Goal: Task Accomplishment & Management: Complete application form

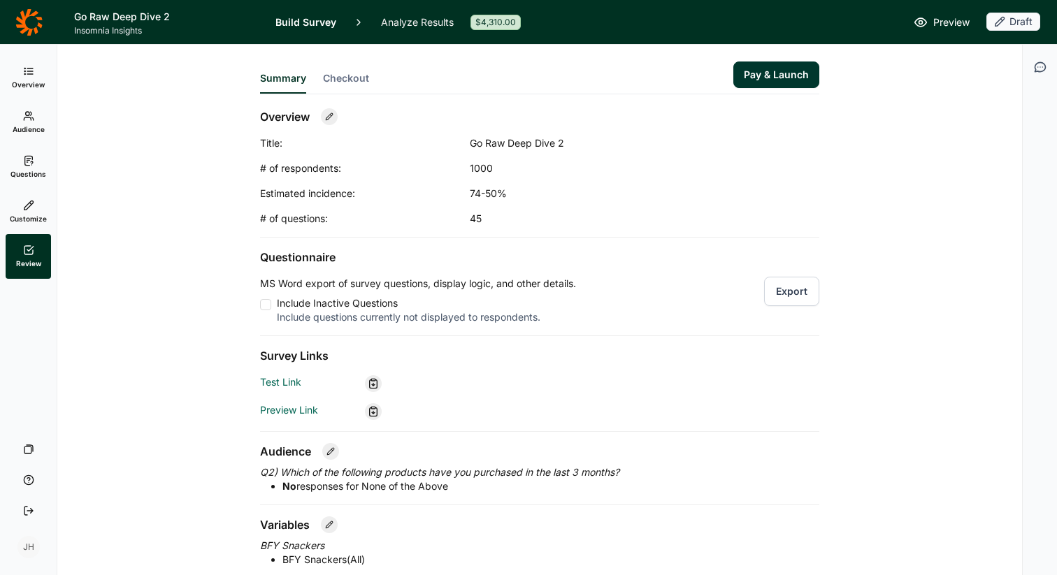
click at [32, 21] on icon at bounding box center [28, 22] width 27 height 28
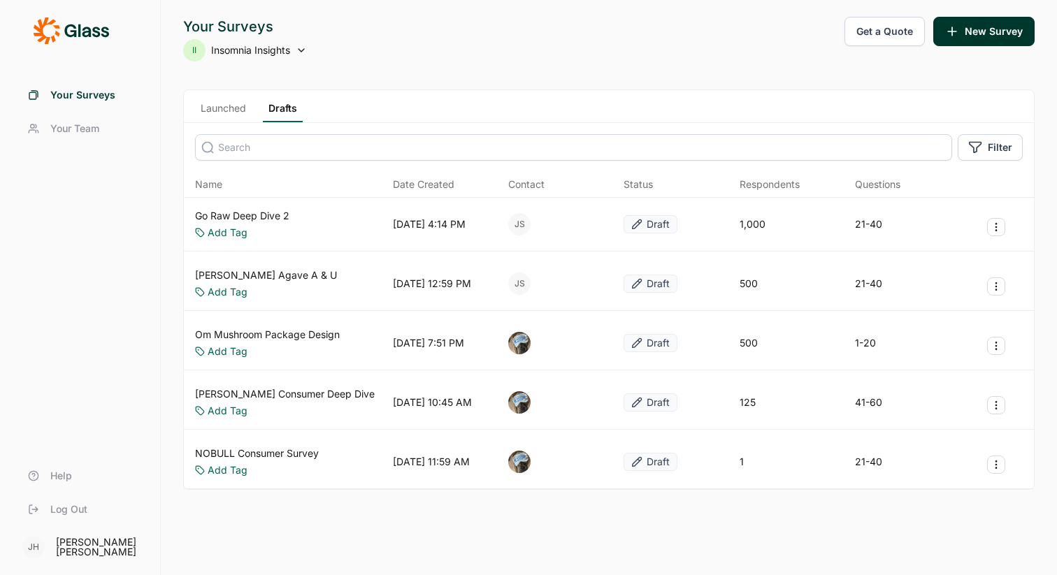
click at [227, 104] on link "Launched" at bounding box center [223, 111] width 57 height 21
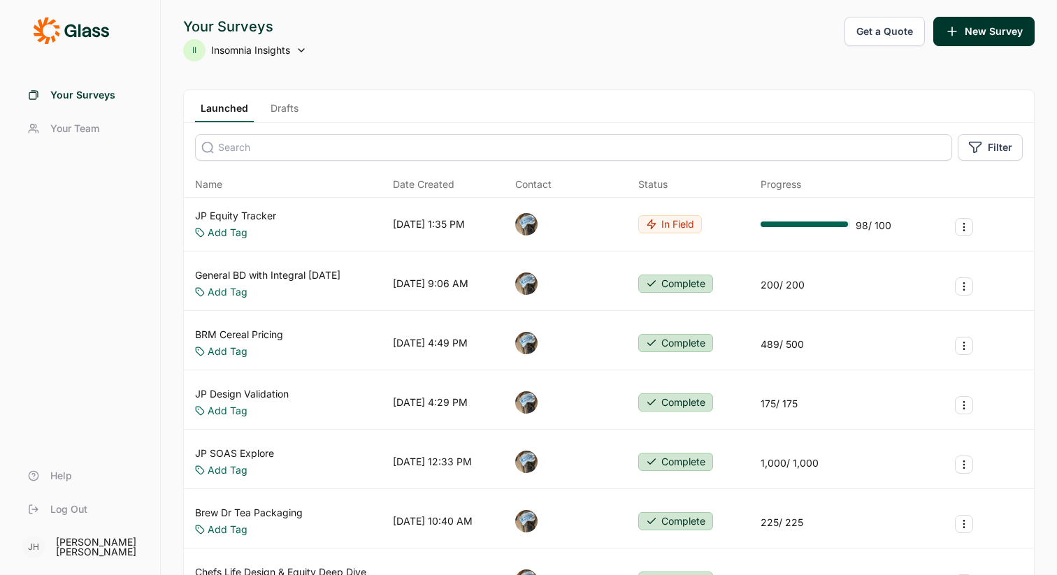
click at [244, 216] on link "JP Equity Tracker" at bounding box center [235, 216] width 81 height 14
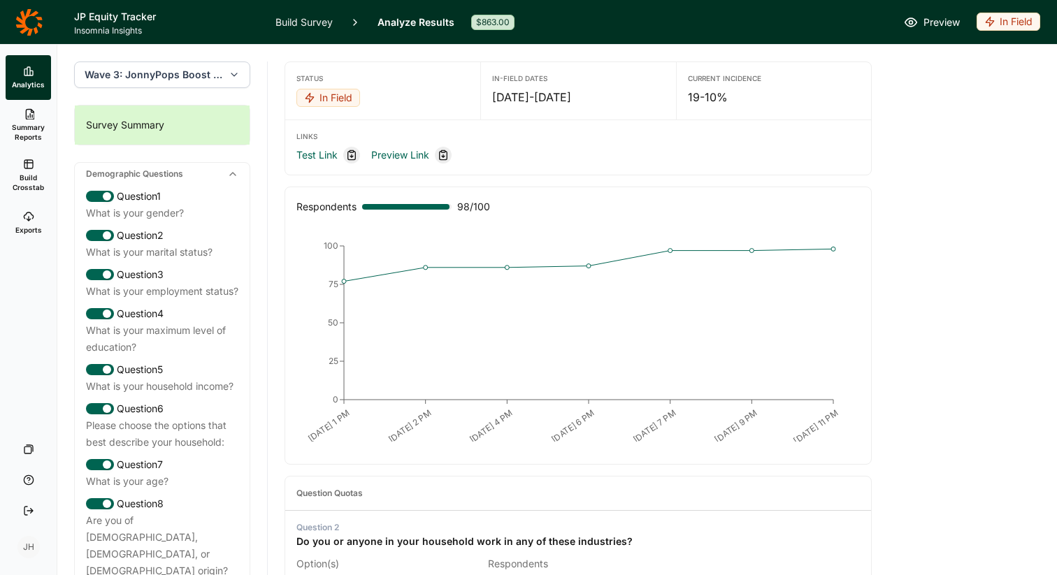
click at [200, 74] on span "Wave 3: JonnyPops Boost - Wave 3" at bounding box center [154, 75] width 138 height 14
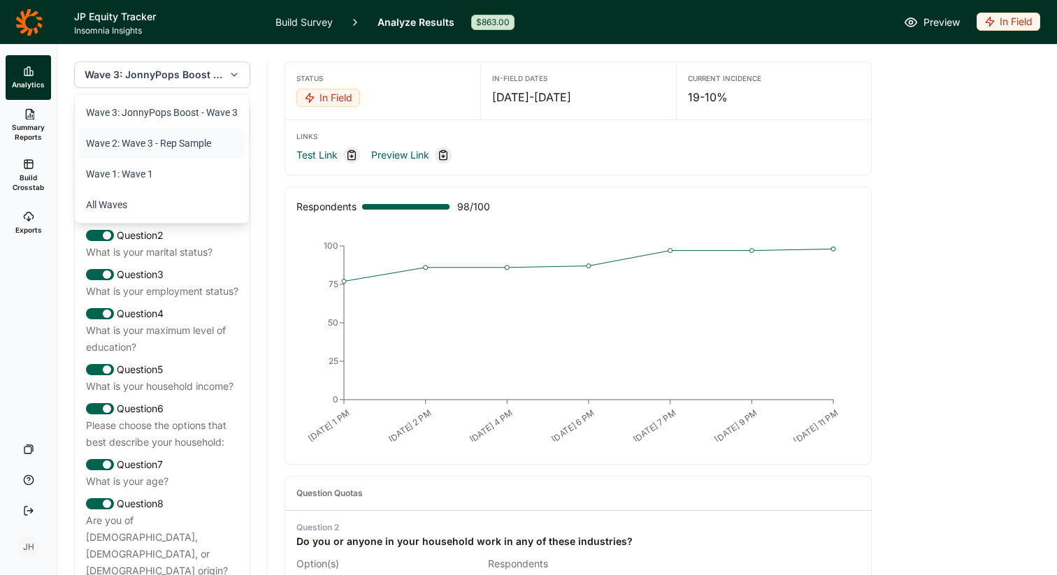
click at [149, 143] on li "Wave 2: Wave 3 - Rep Sample" at bounding box center [162, 143] width 166 height 31
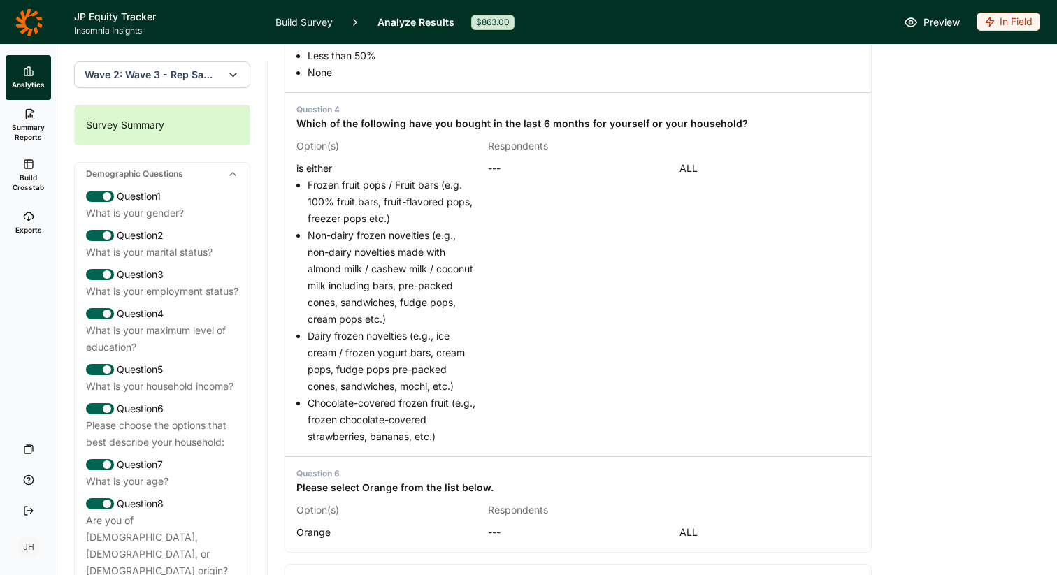
scroll to position [829, 0]
click at [34, 126] on span "Summary Reports" at bounding box center [28, 132] width 34 height 20
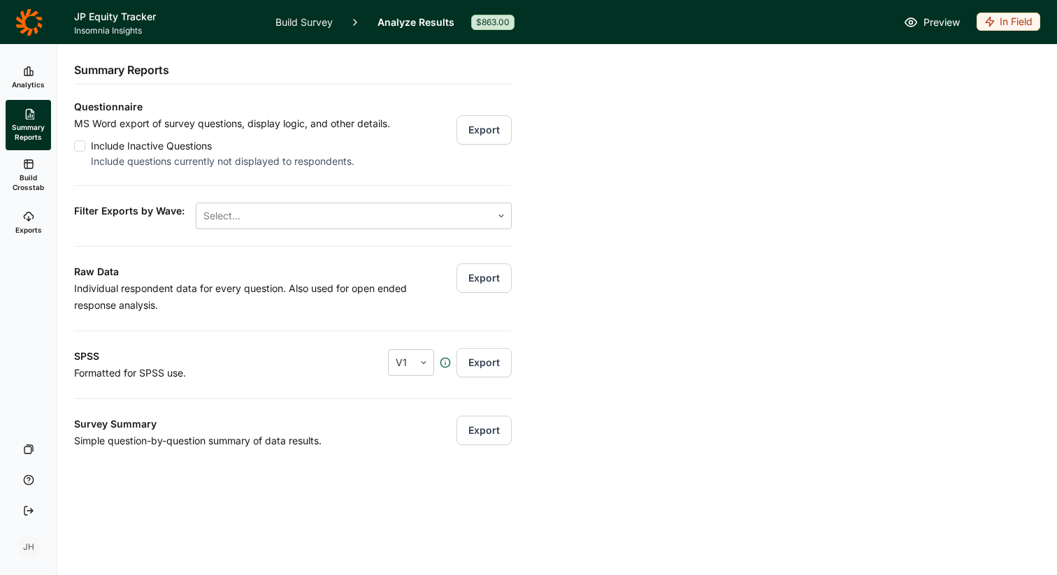
click at [480, 279] on button "Export" at bounding box center [484, 278] width 55 height 29
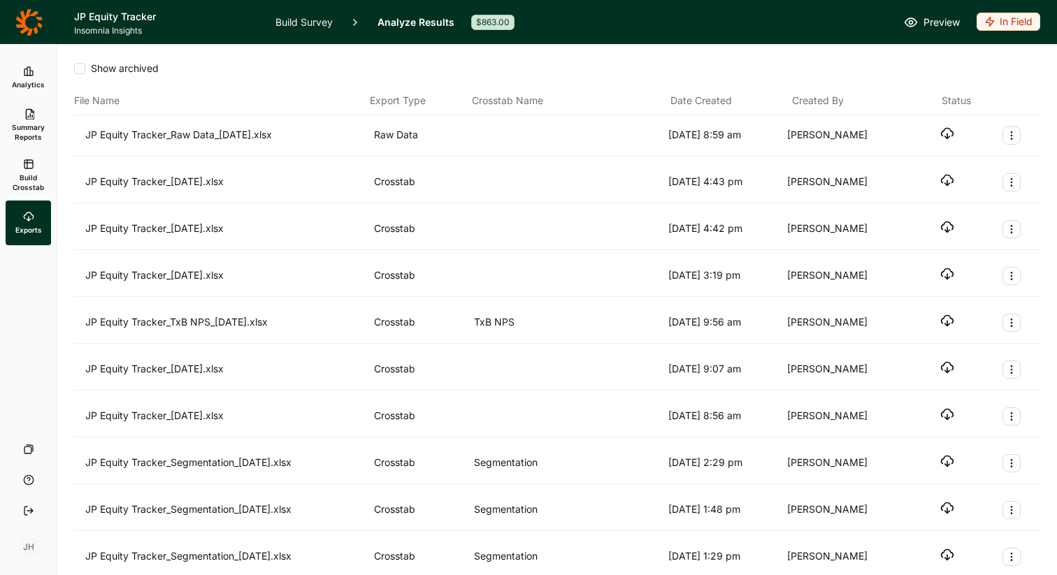
click at [946, 132] on icon "button" at bounding box center [947, 134] width 14 height 14
click at [973, 40] on header "JP Equity Tracker Insomnia Insights Build Survey Analyze Results $863.00 Previe…" at bounding box center [528, 22] width 1057 height 44
click at [1012, 136] on use "Export Actions" at bounding box center [1011, 136] width 1 height 8
click at [906, 169] on button "Archive" at bounding box center [937, 169] width 158 height 31
click at [945, 180] on icon "button" at bounding box center [947, 180] width 14 height 14
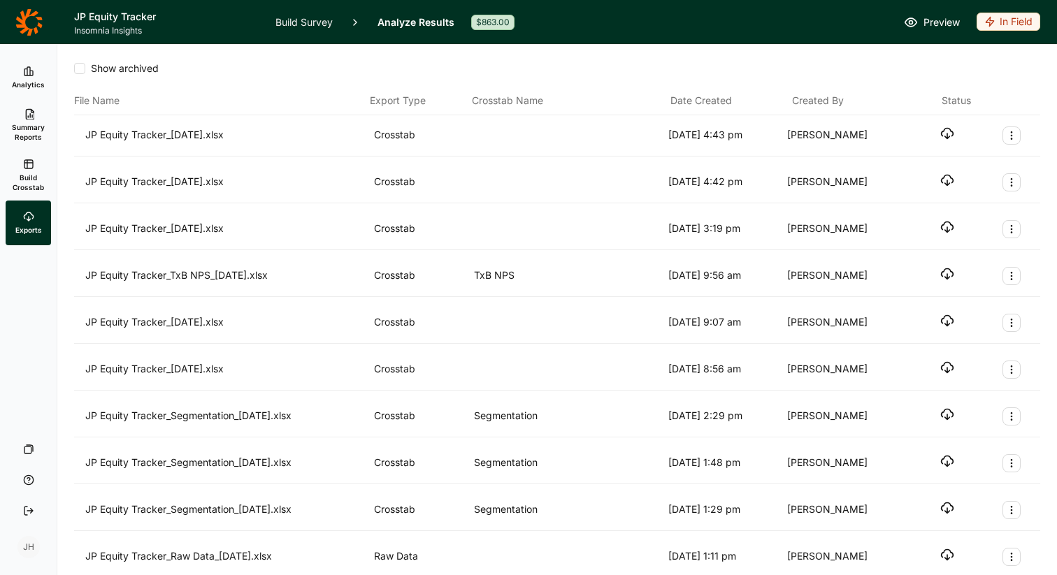
click at [295, 23] on link "Build Survey" at bounding box center [303, 22] width 57 height 44
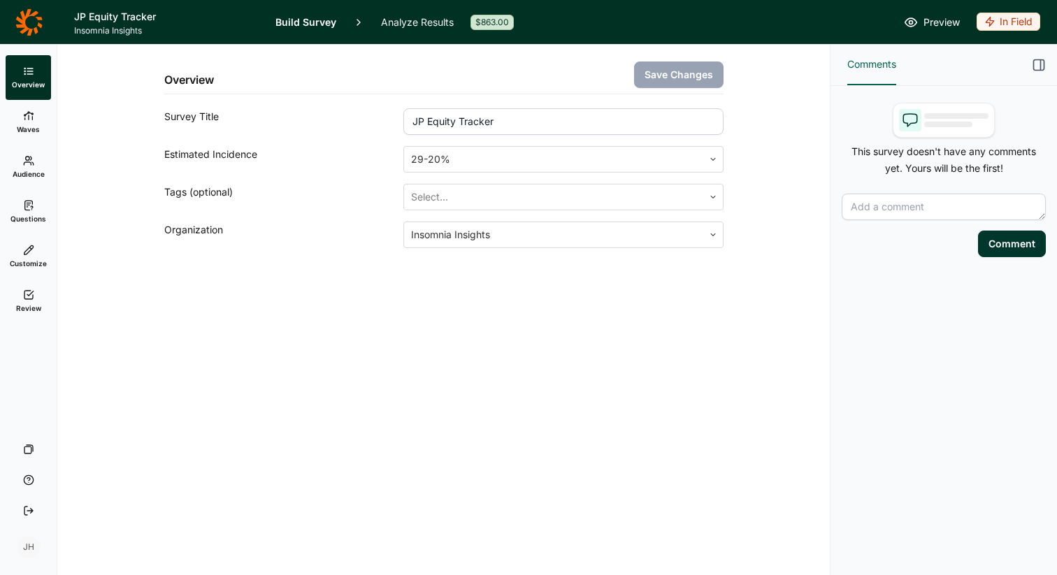
click at [33, 208] on icon at bounding box center [28, 205] width 11 height 11
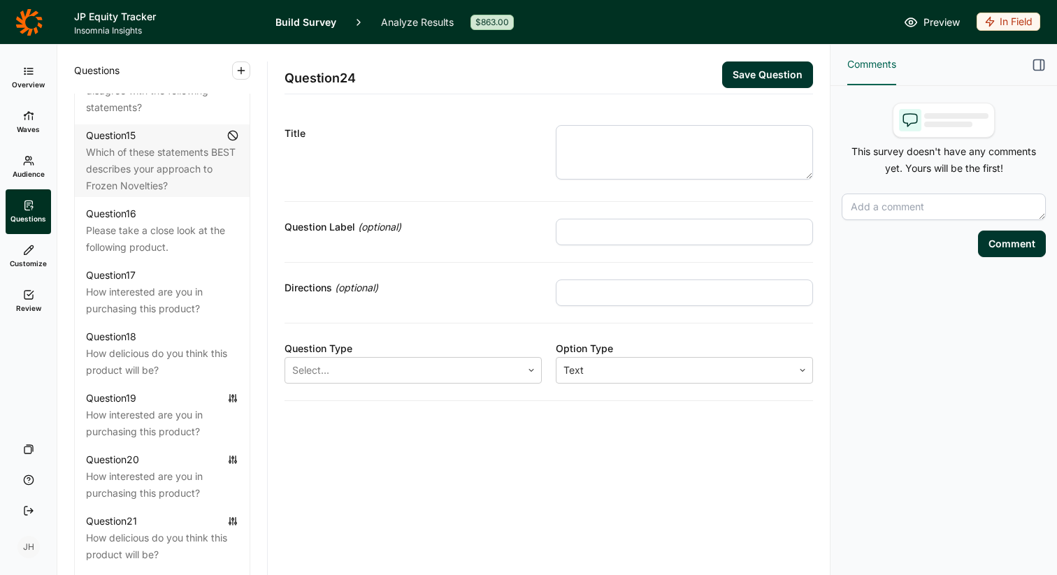
scroll to position [1706, 0]
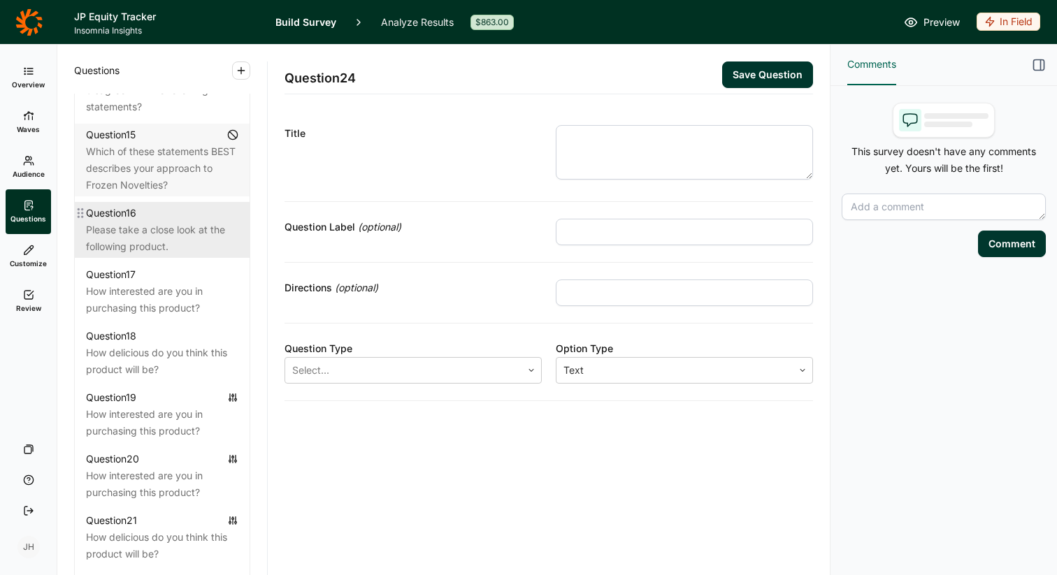
click at [159, 222] on div "Please take a close look at the following product." at bounding box center [162, 239] width 152 height 34
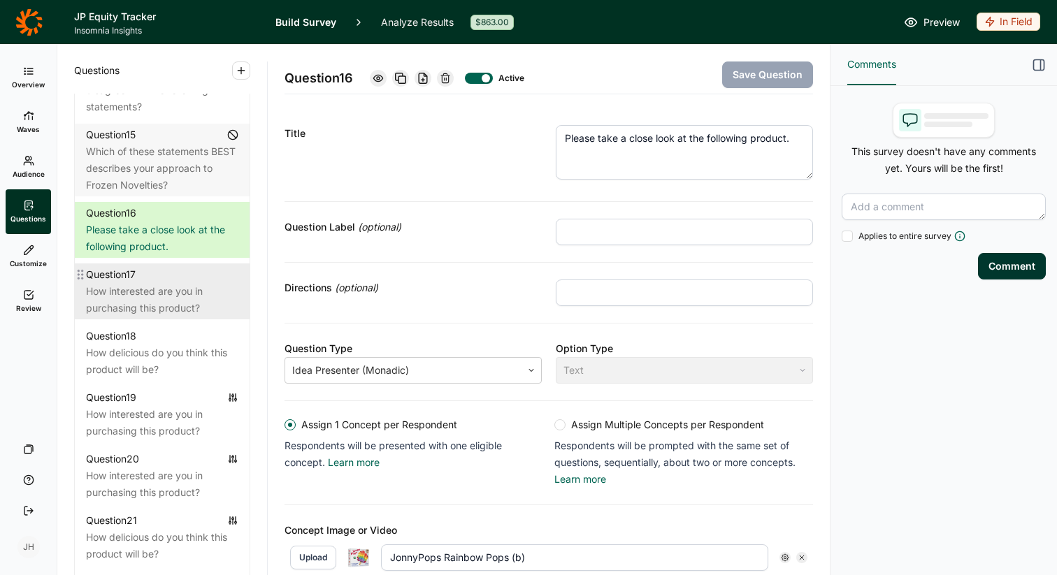
click at [188, 283] on div "How interested are you in purchasing this product?" at bounding box center [162, 300] width 152 height 34
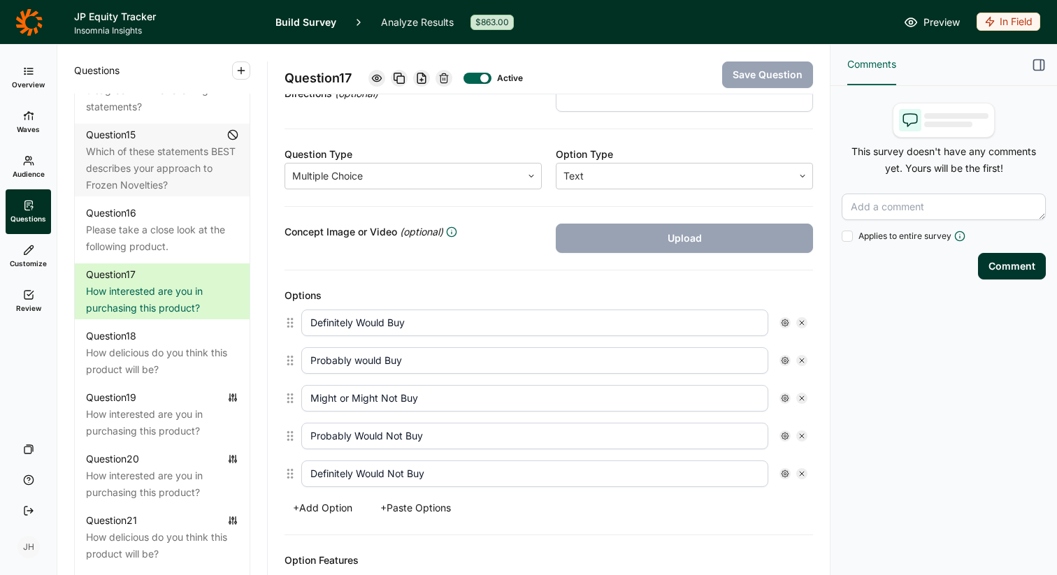
scroll to position [190, 0]
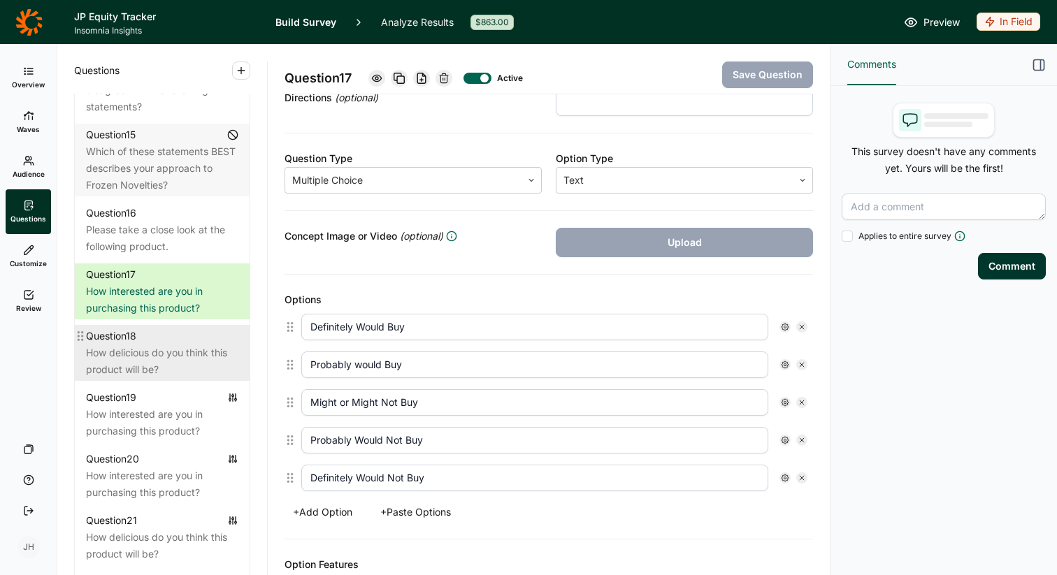
click at [150, 345] on div "How delicious do you think this product will be?" at bounding box center [162, 362] width 152 height 34
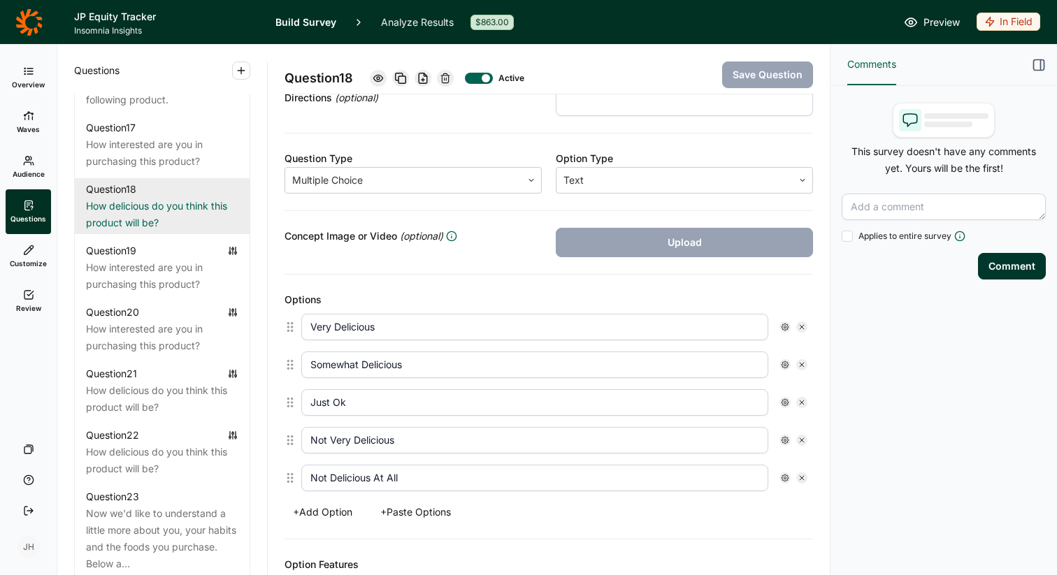
scroll to position [1699, 0]
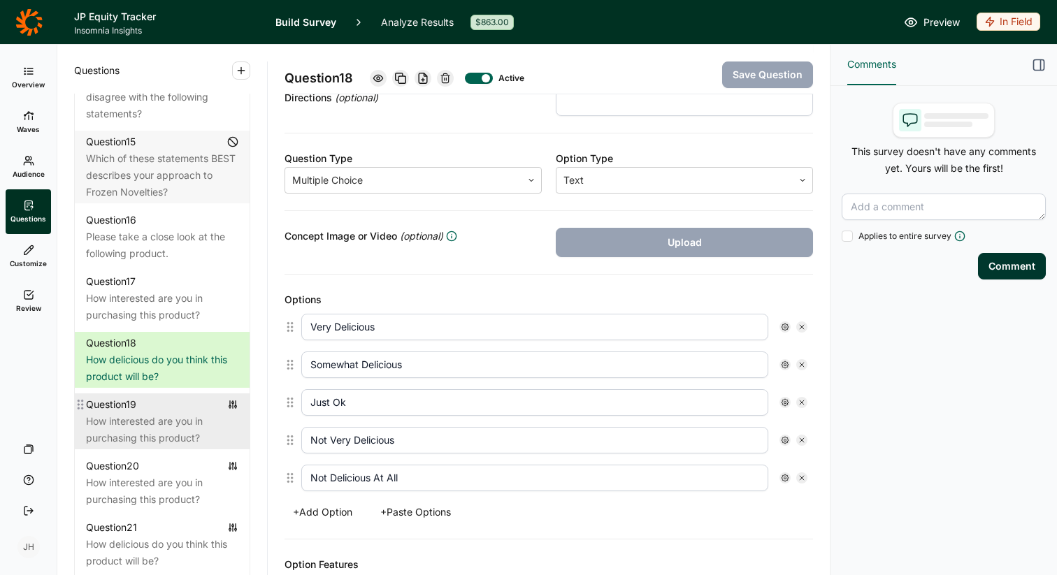
click at [151, 413] on div "How interested are you in purchasing this product?" at bounding box center [162, 430] width 152 height 34
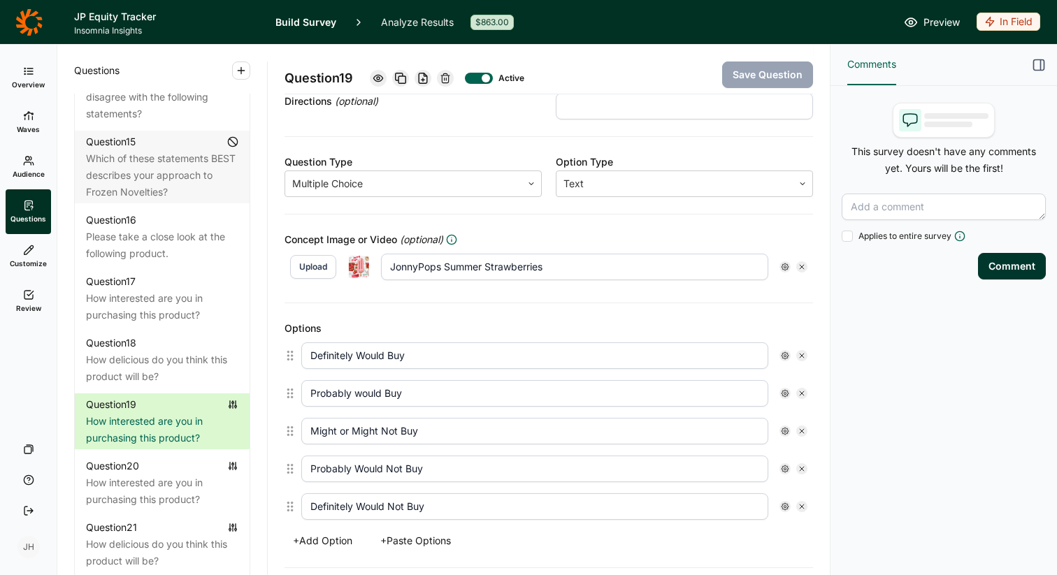
scroll to position [184, 0]
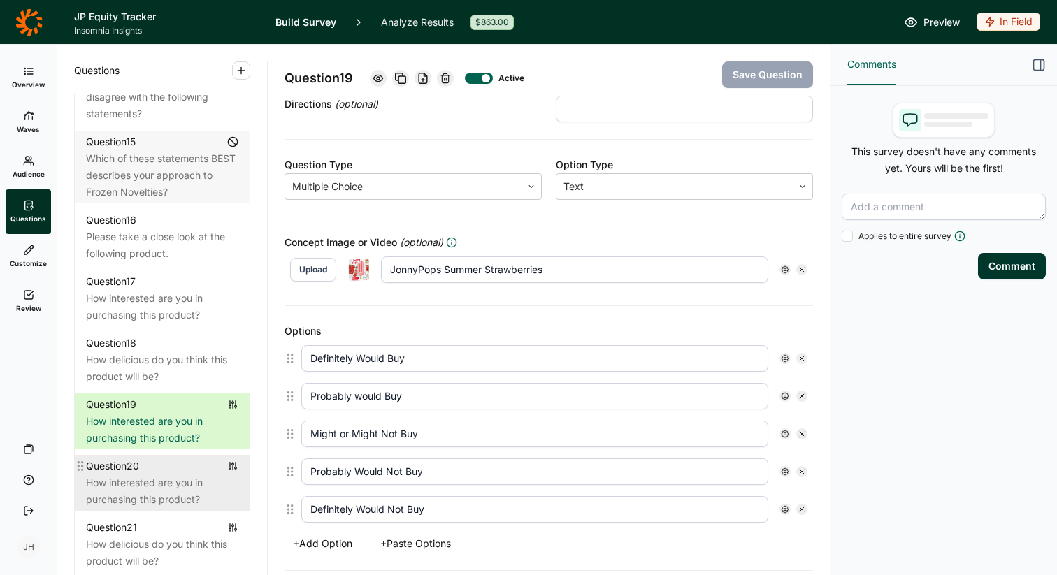
click at [167, 475] on div "How interested are you in purchasing this product?" at bounding box center [162, 492] width 152 height 34
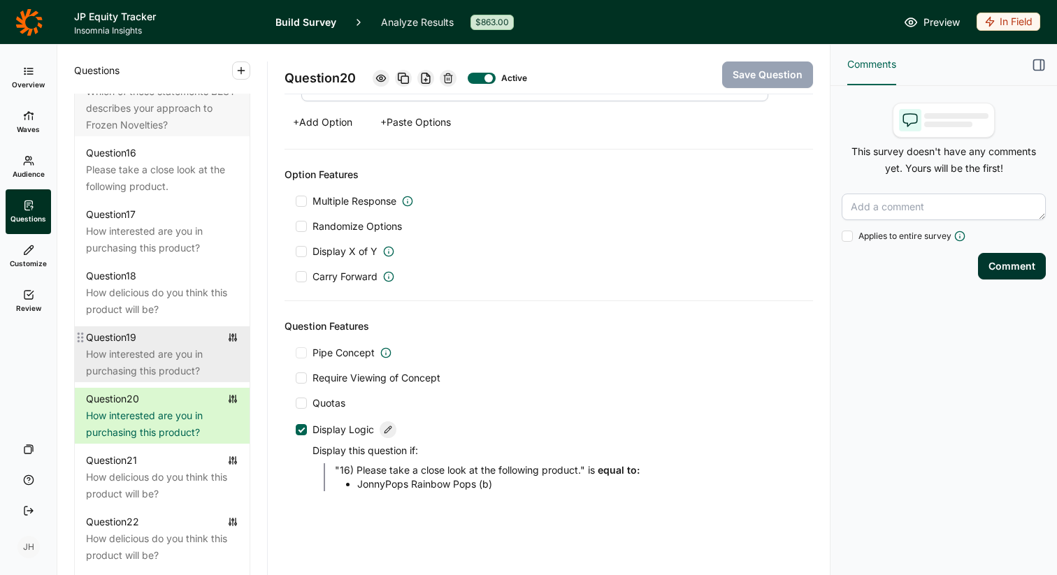
scroll to position [1779, 0]
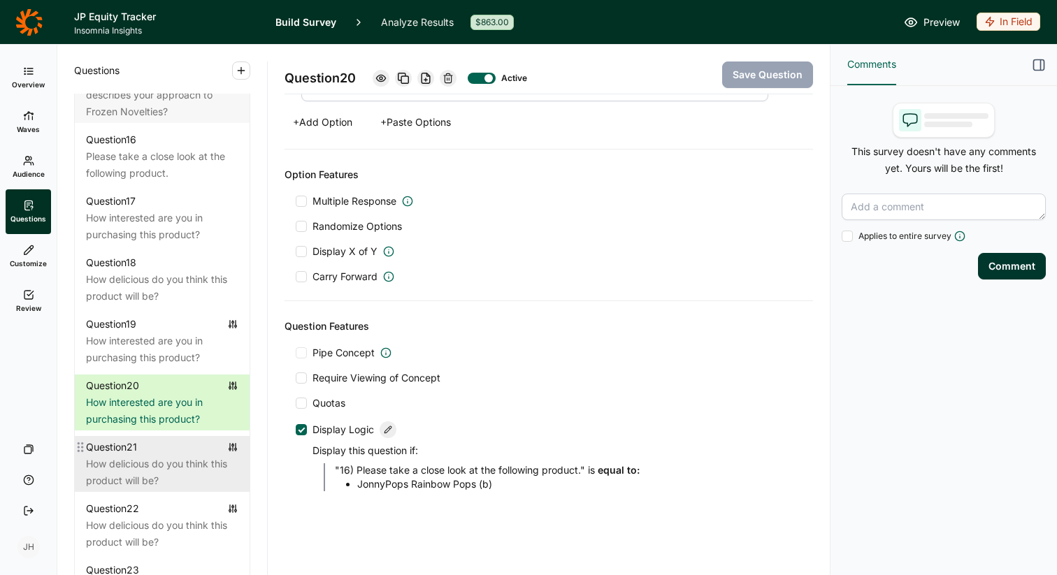
click at [148, 456] on div "How delicious do you think this product will be?" at bounding box center [162, 473] width 152 height 34
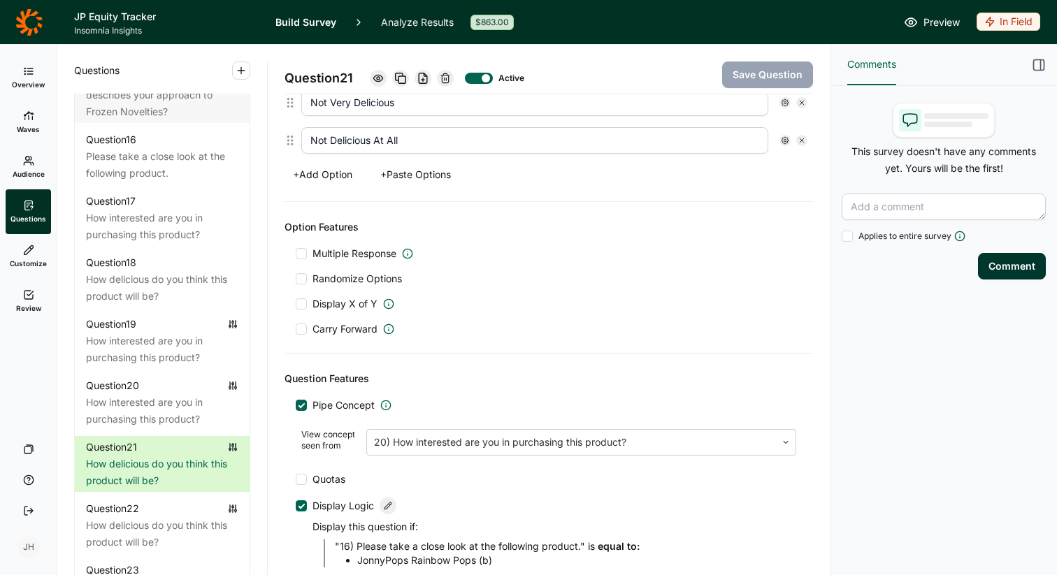
scroll to position [604, 0]
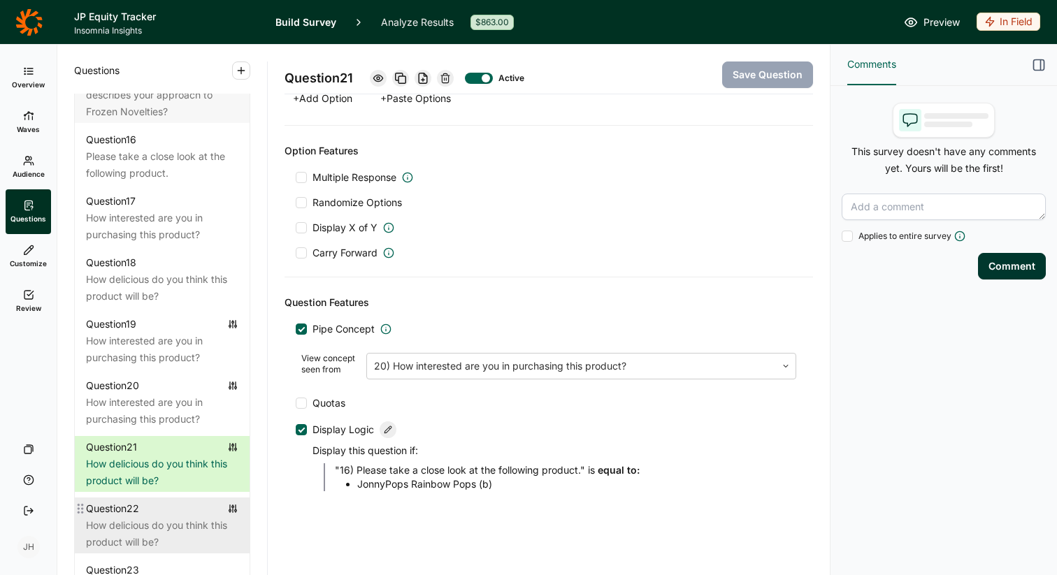
click at [187, 501] on div "Question 22" at bounding box center [162, 509] width 152 height 17
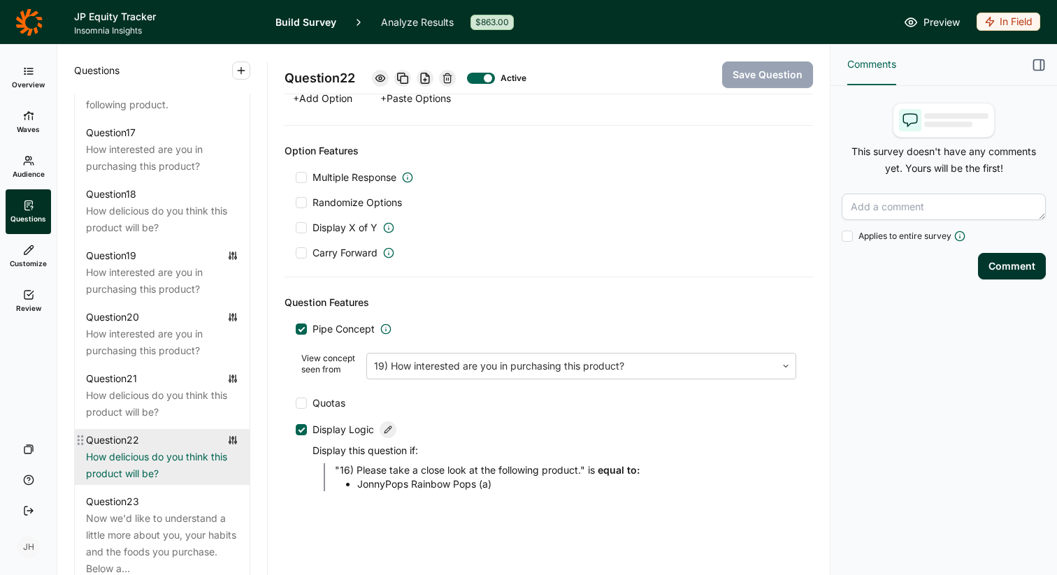
scroll to position [1851, 0]
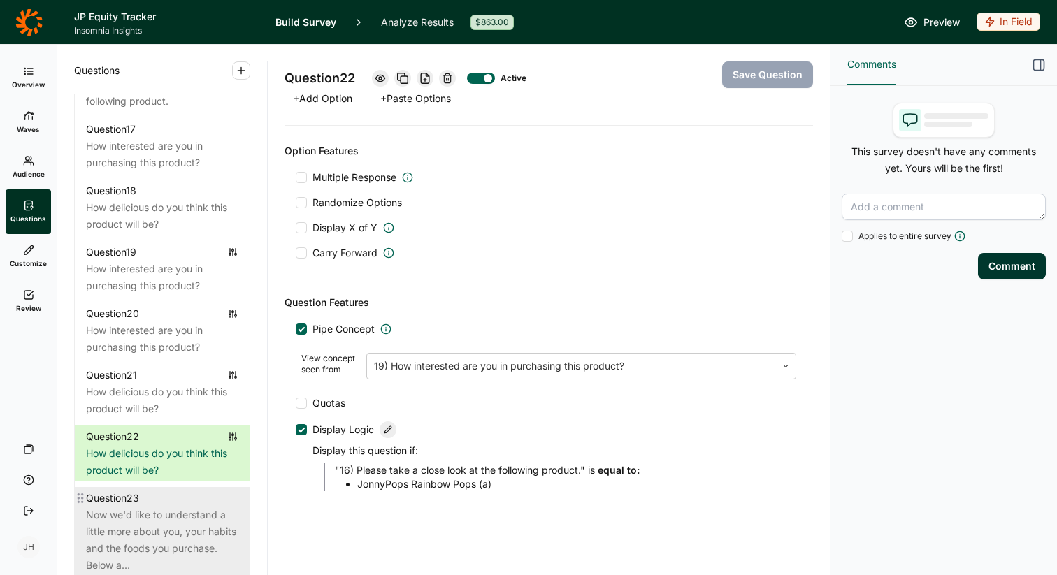
click at [187, 507] on div "Now we'd like to understand a little more about you, your habits and the foods …" at bounding box center [162, 540] width 152 height 67
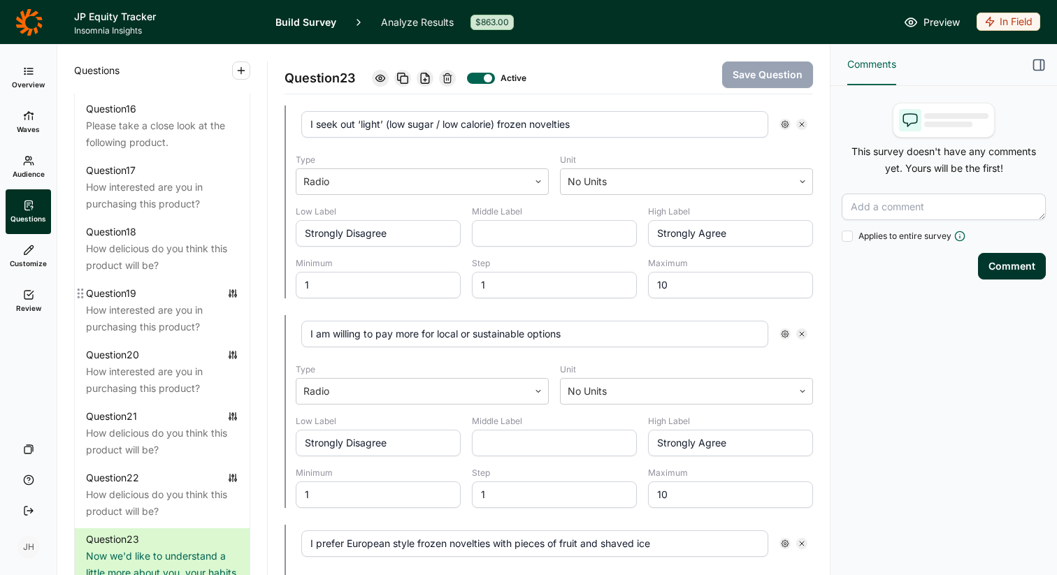
scroll to position [1809, 0]
click at [178, 303] on div "How interested are you in purchasing this product?" at bounding box center [162, 320] width 152 height 34
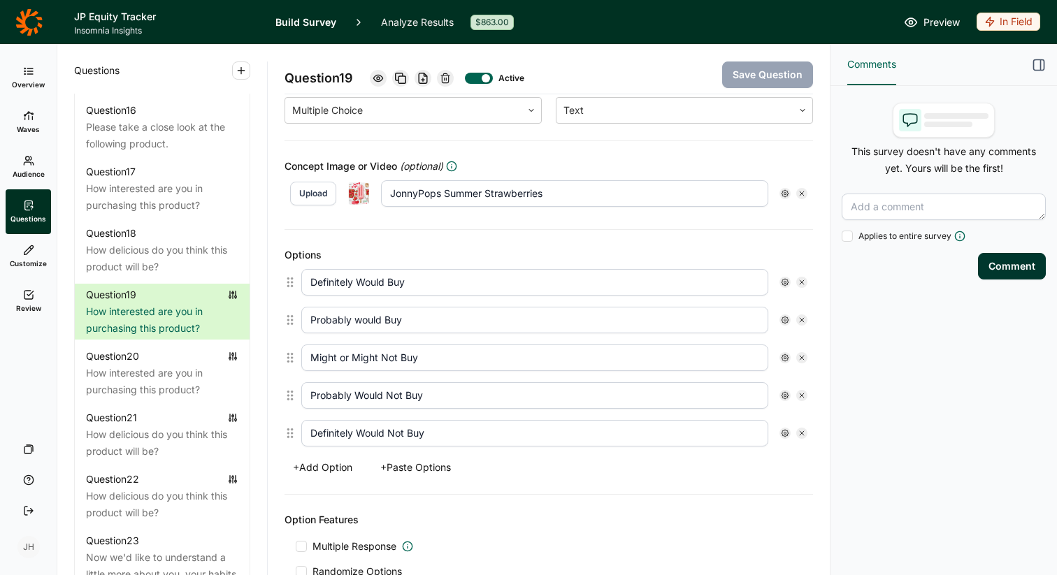
scroll to position [248, 0]
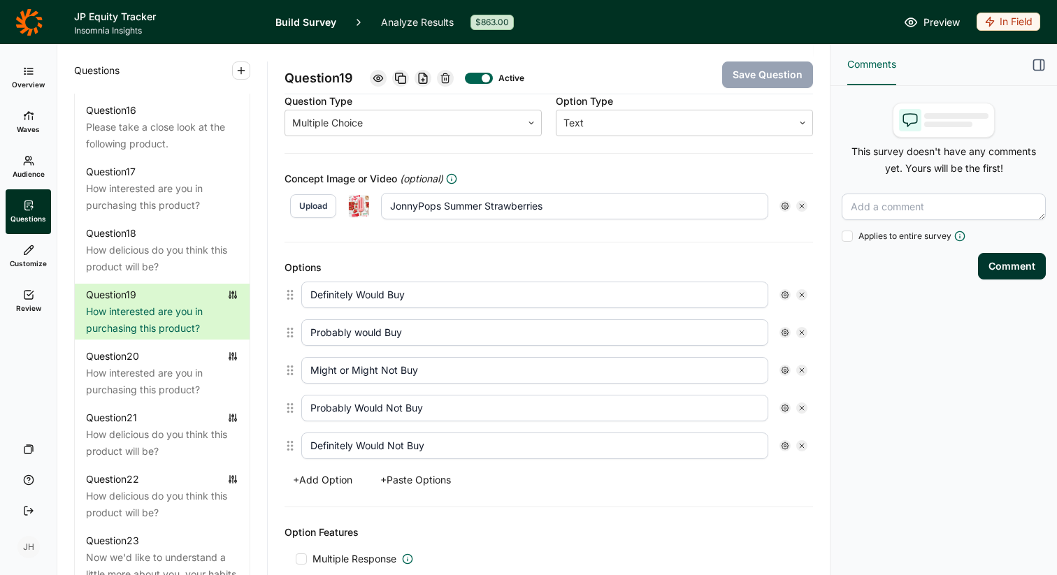
click at [352, 203] on img at bounding box center [359, 205] width 22 height 23
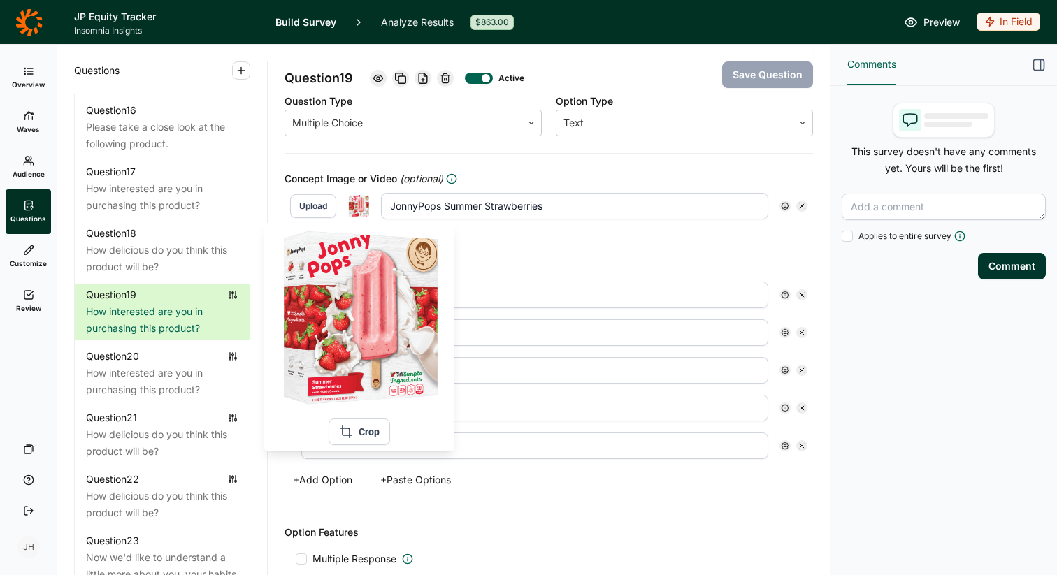
click at [368, 319] on img at bounding box center [359, 318] width 171 height 179
click at [363, 206] on img at bounding box center [359, 205] width 22 height 23
click at [364, 207] on img at bounding box center [359, 205] width 22 height 23
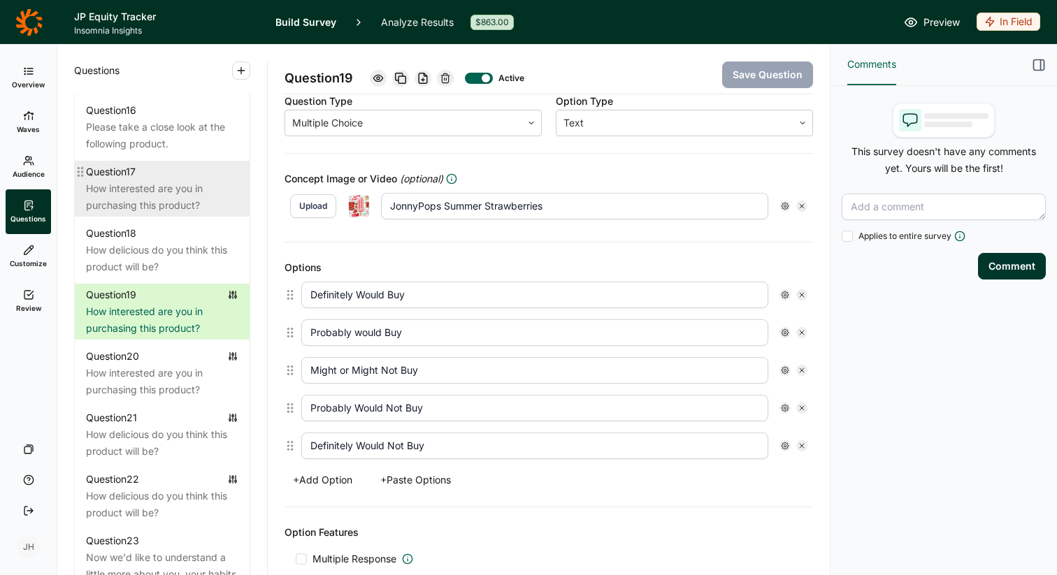
click at [174, 180] on div "How interested are you in purchasing this product?" at bounding box center [162, 197] width 152 height 34
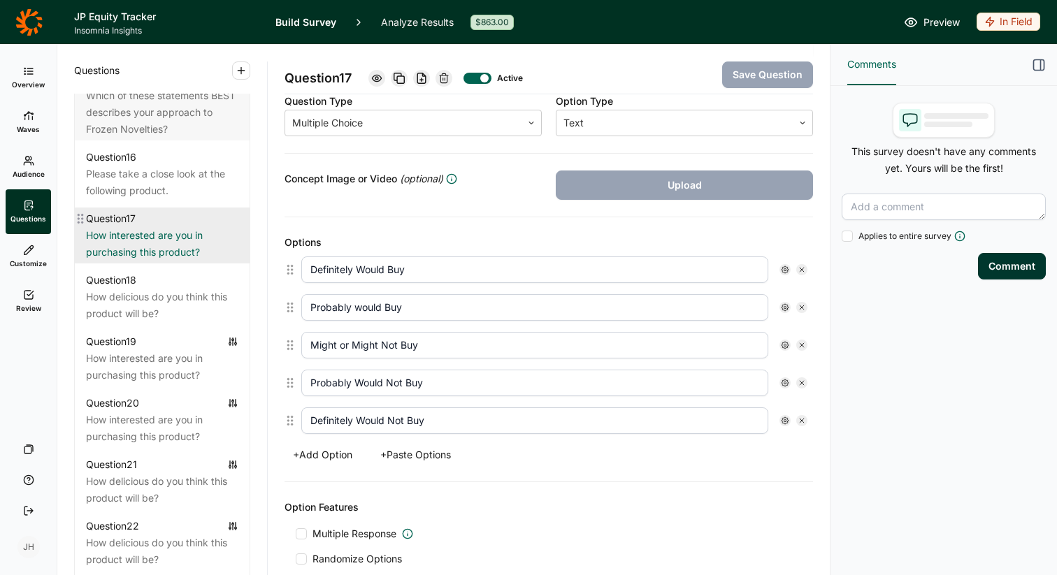
scroll to position [1747, 0]
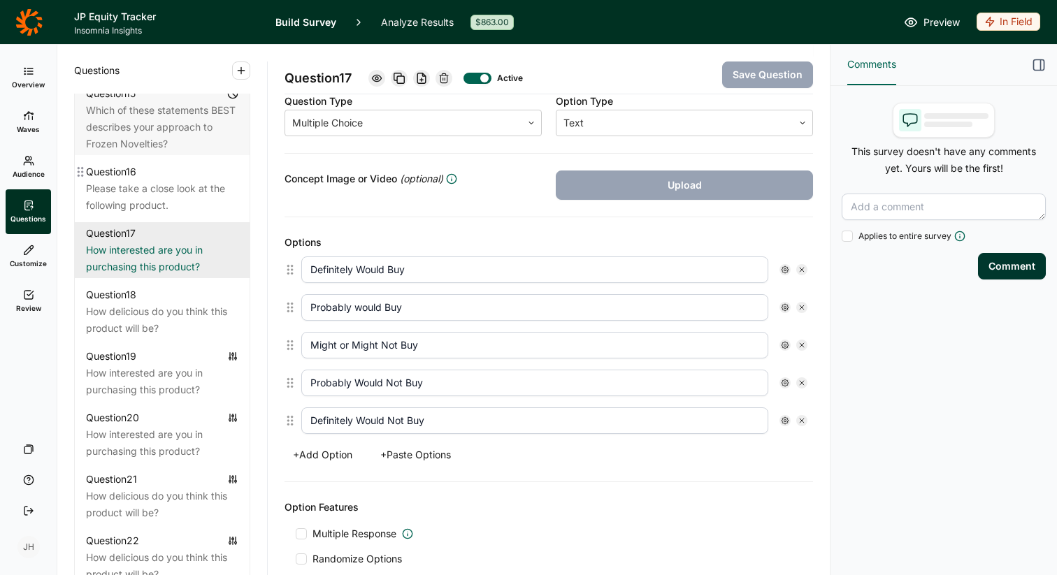
click at [174, 180] on div "Please take a close look at the following product." at bounding box center [162, 197] width 152 height 34
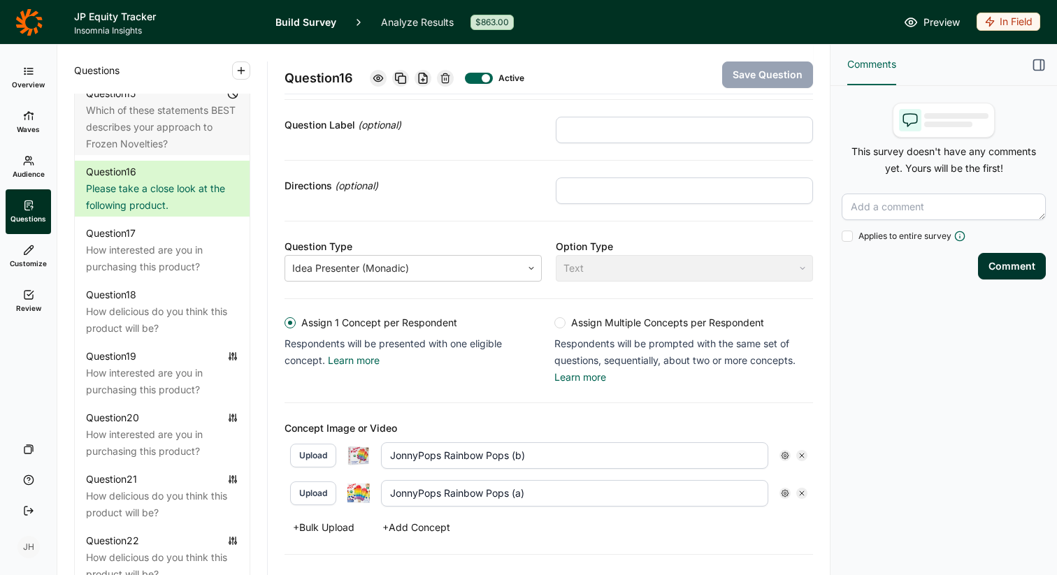
scroll to position [104, 0]
click at [363, 358] on link "Learn more" at bounding box center [354, 358] width 52 height 12
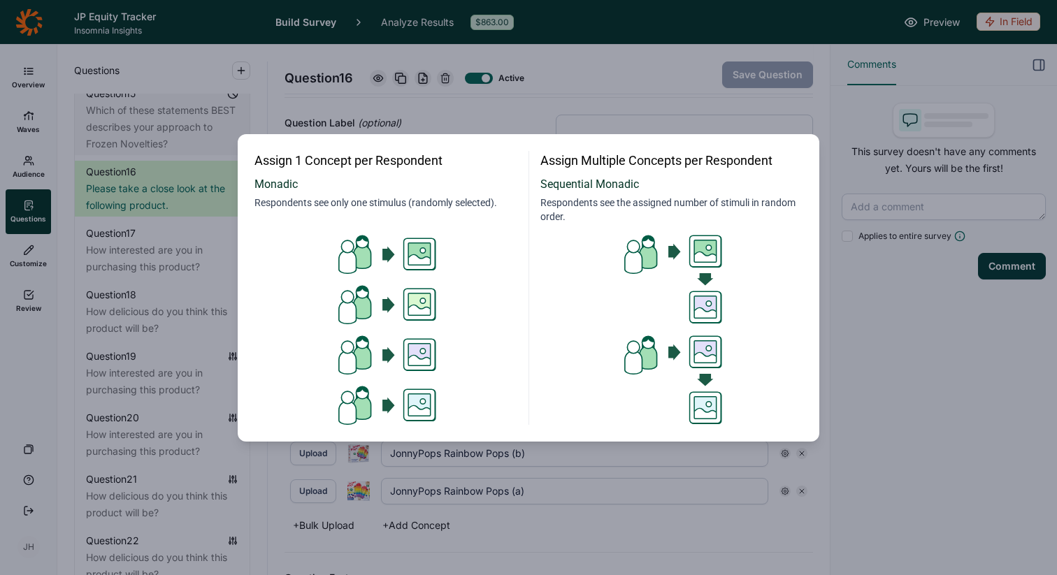
click at [517, 117] on div "Assign 1 Concept per Respondent Monadic Respondents see only one stimulus (rand…" at bounding box center [528, 287] width 1057 height 575
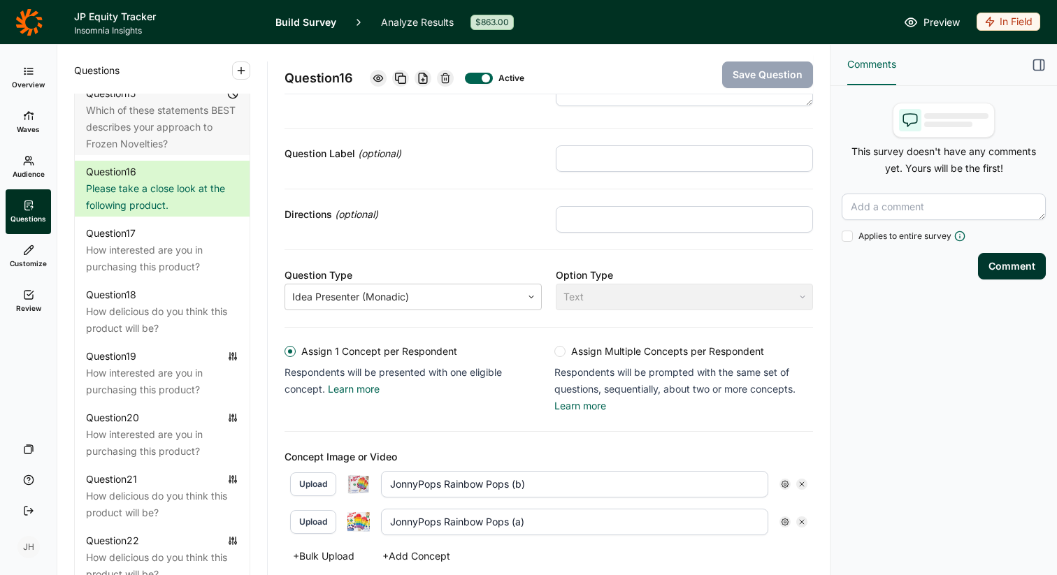
scroll to position [43, 0]
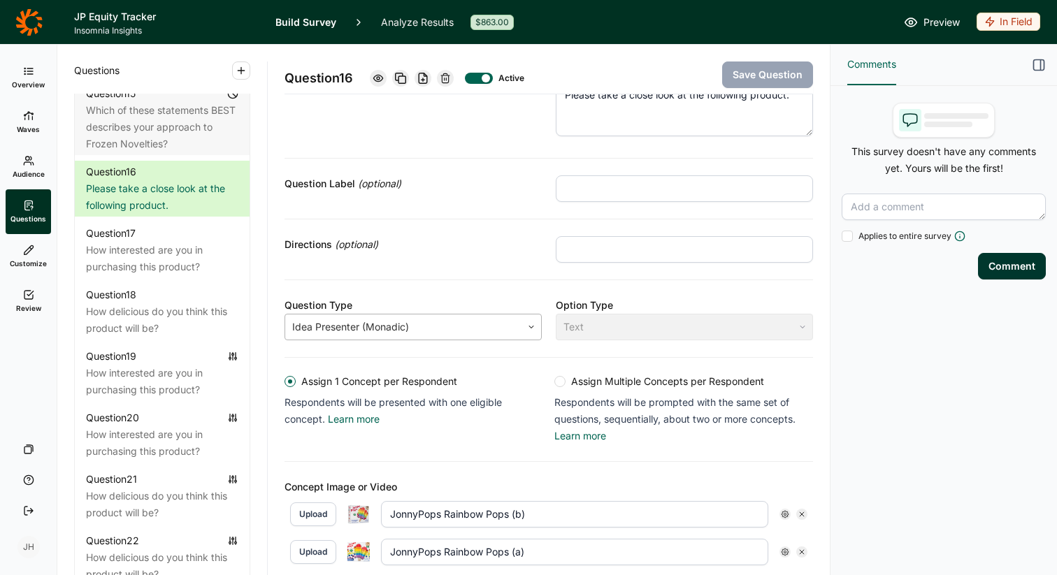
click at [530, 322] on div at bounding box center [532, 327] width 20 height 25
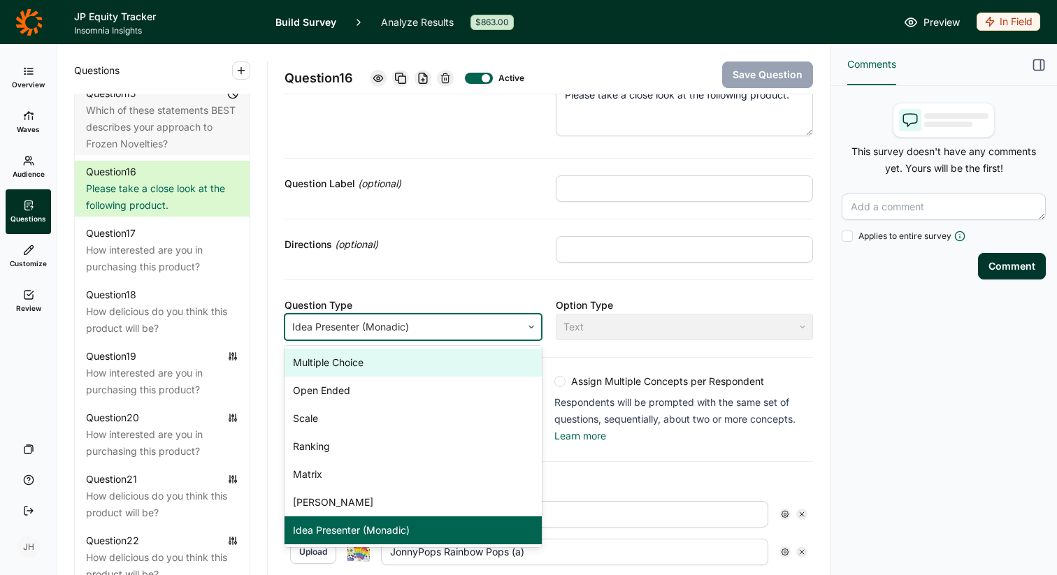
click at [530, 323] on icon at bounding box center [531, 327] width 8 height 8
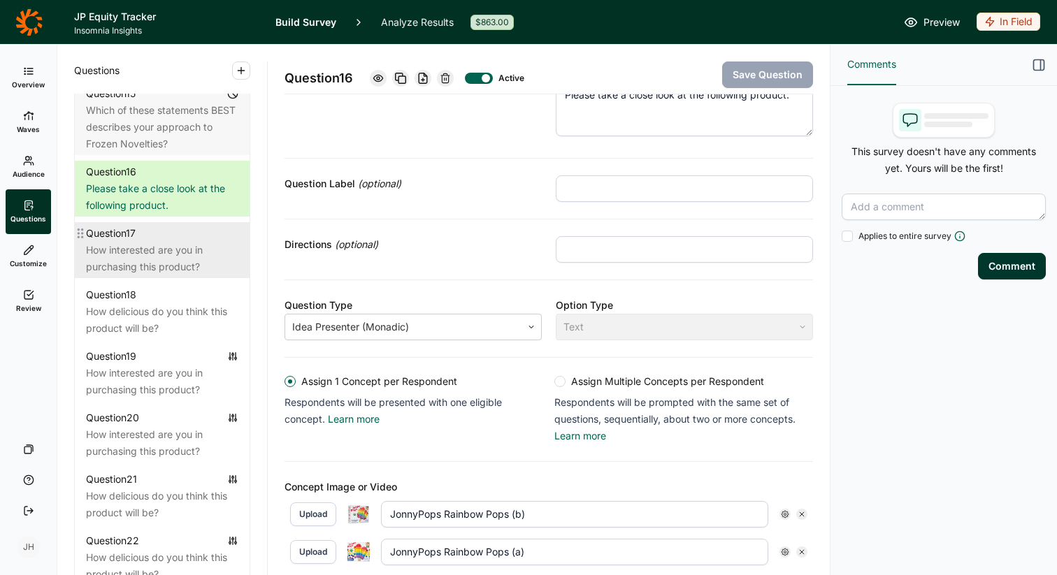
click at [192, 248] on div "How interested are you in purchasing this product?" at bounding box center [162, 259] width 152 height 34
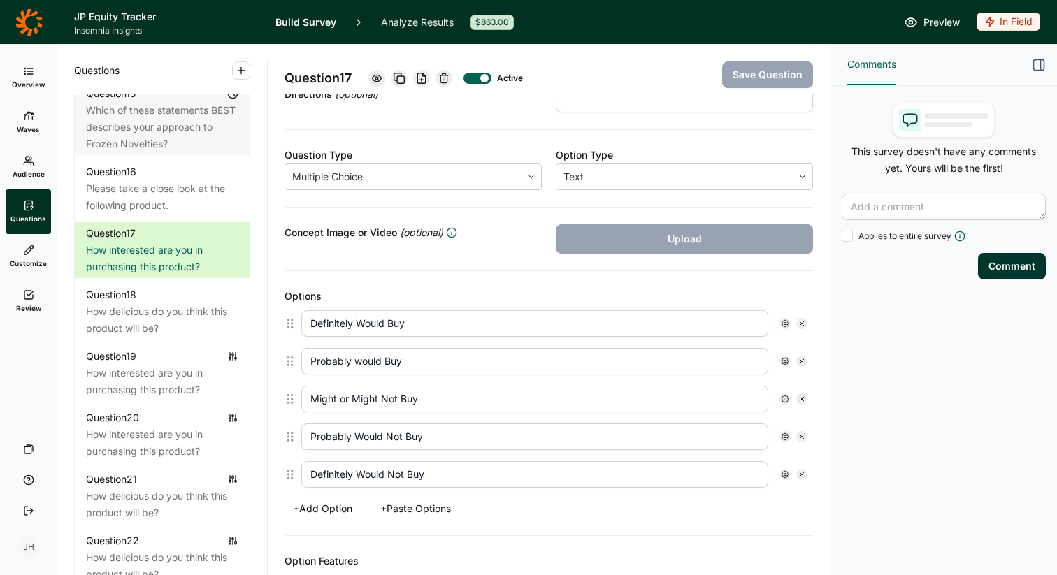
scroll to position [192, 0]
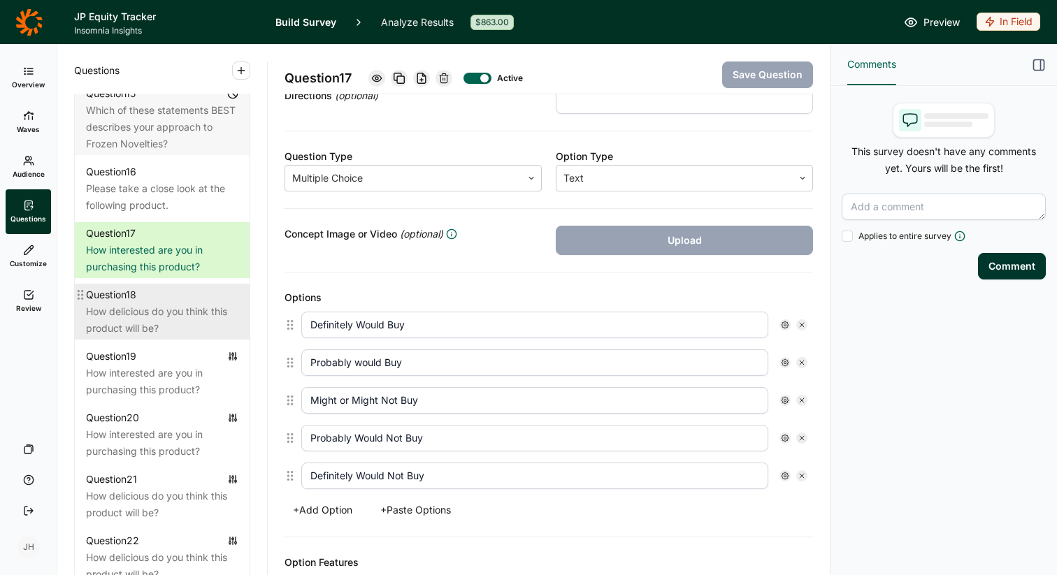
click at [195, 312] on div "How delicious do you think this product will be?" at bounding box center [162, 320] width 152 height 34
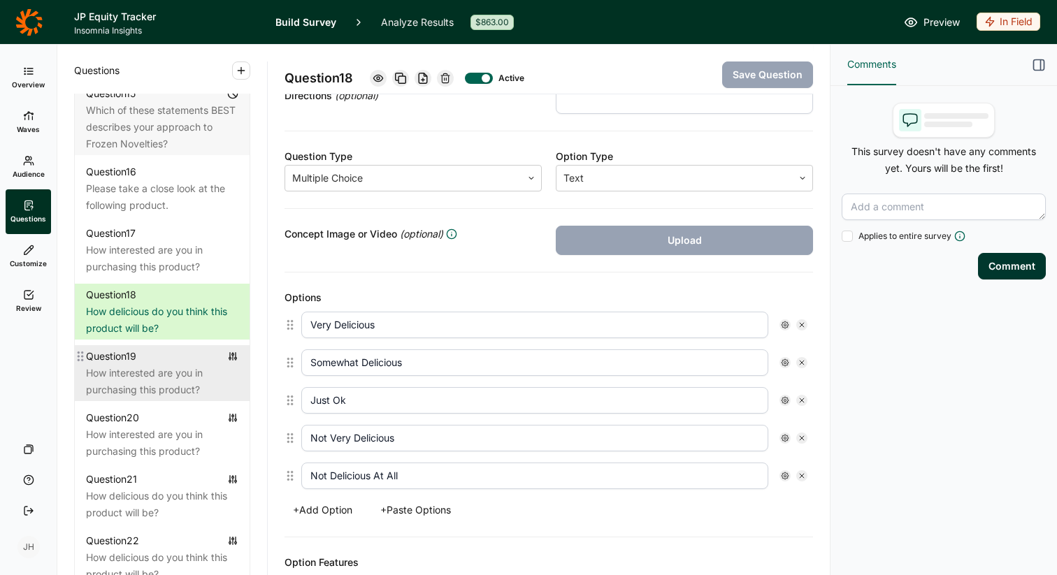
click at [189, 365] on div "How interested are you in purchasing this product?" at bounding box center [162, 382] width 152 height 34
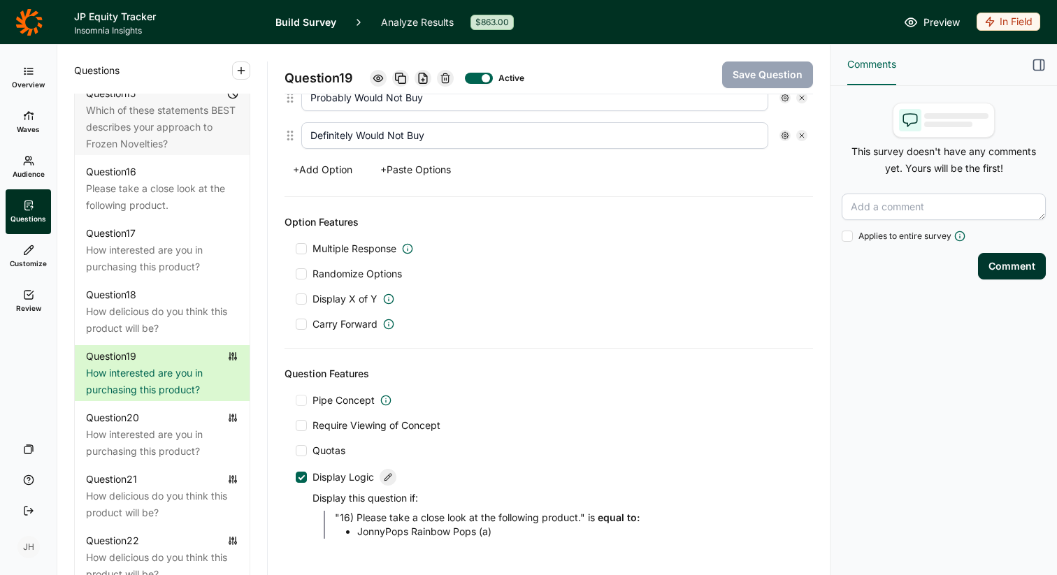
scroll to position [606, 0]
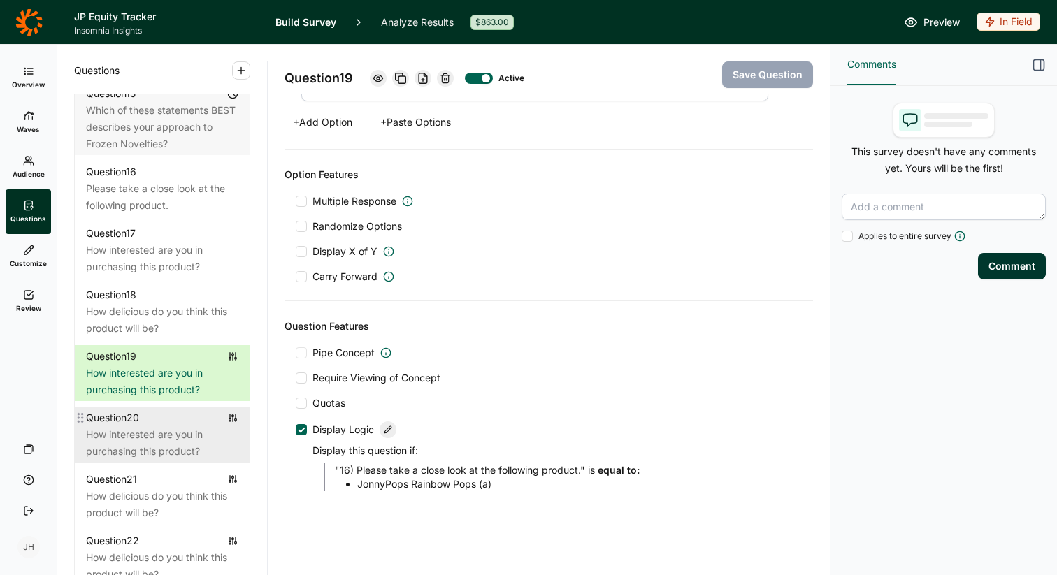
click at [196, 410] on div "Question 20" at bounding box center [162, 418] width 152 height 17
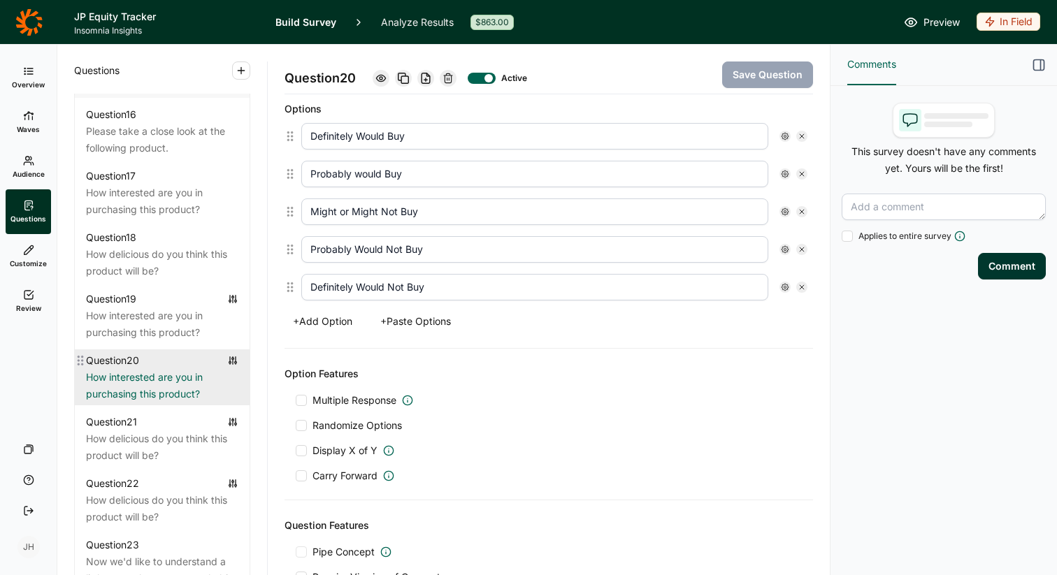
scroll to position [1827, 0]
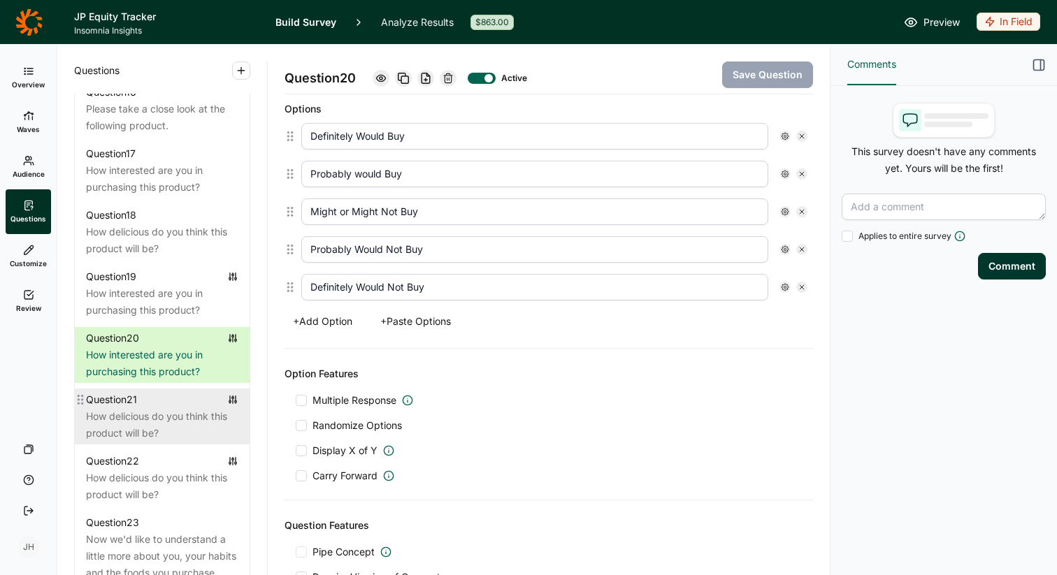
click at [131, 408] on div "How delicious do you think this product will be?" at bounding box center [162, 425] width 152 height 34
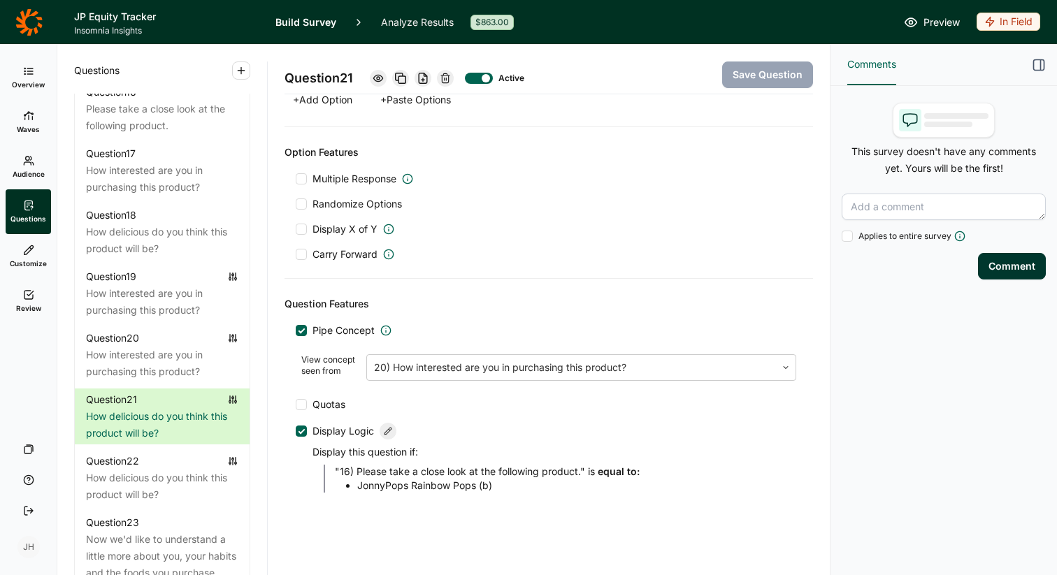
scroll to position [604, 0]
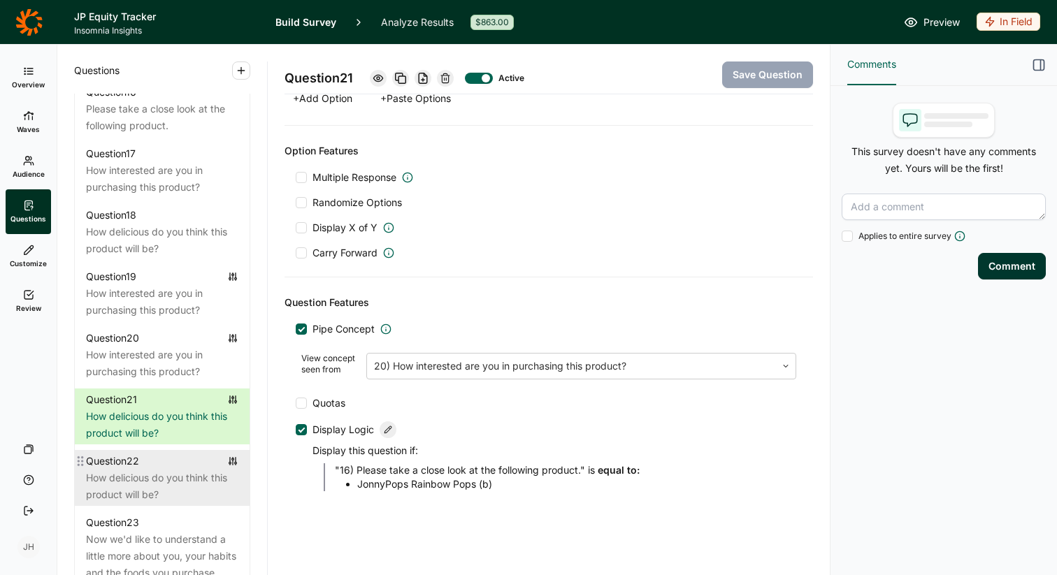
click at [166, 470] on div "How delicious do you think this product will be?" at bounding box center [162, 487] width 152 height 34
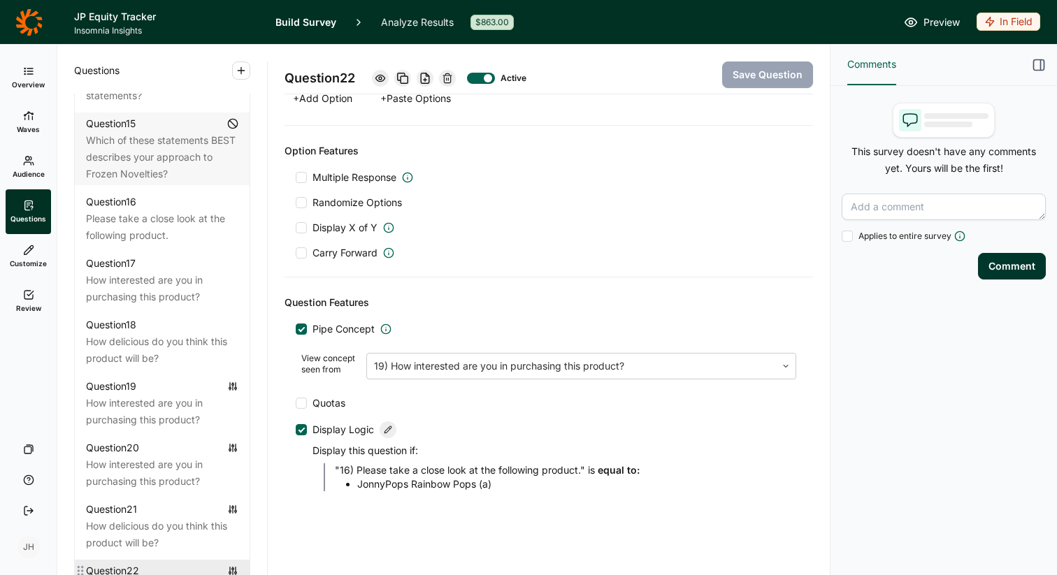
scroll to position [1712, 0]
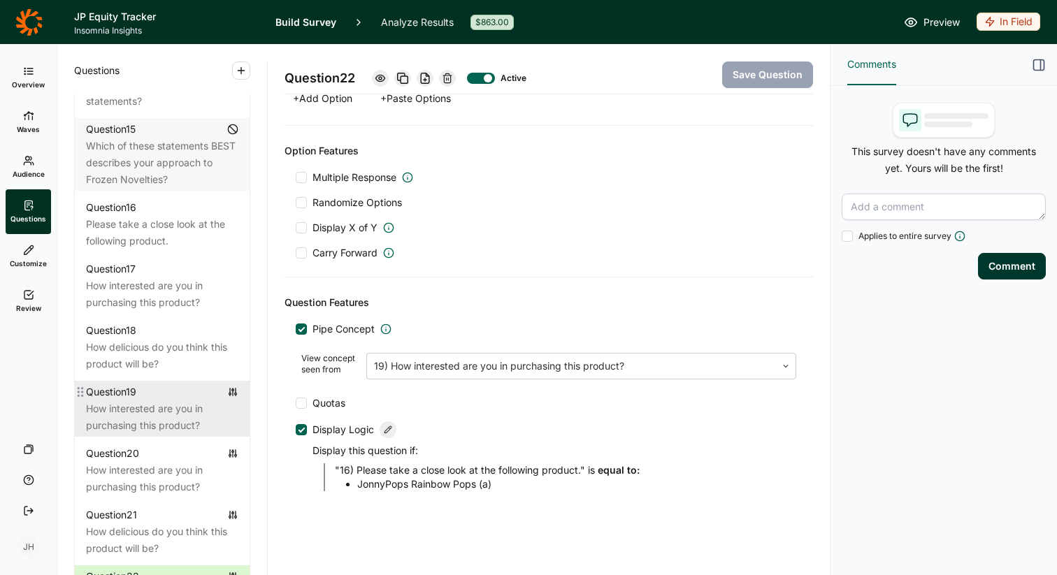
click at [186, 401] on div "How interested are you in purchasing this product?" at bounding box center [162, 418] width 152 height 34
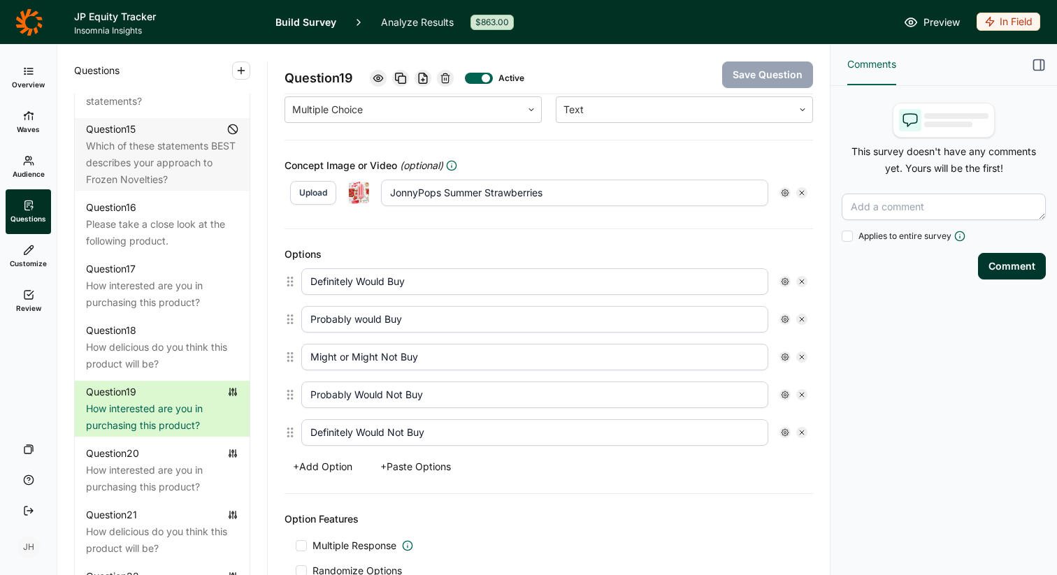
scroll to position [263, 0]
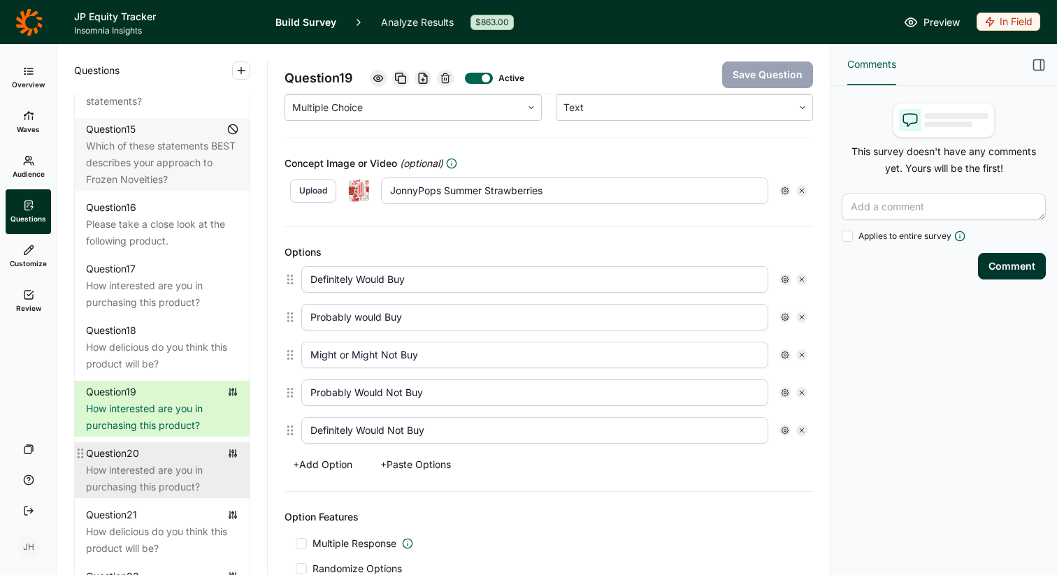
click at [188, 462] on div "How interested are you in purchasing this product?" at bounding box center [162, 479] width 152 height 34
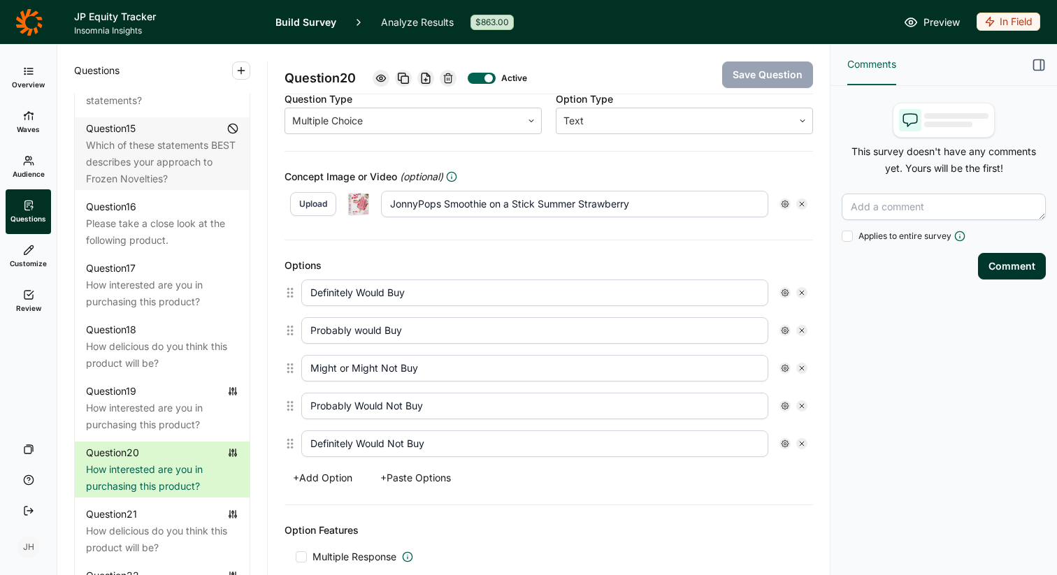
scroll to position [247, 0]
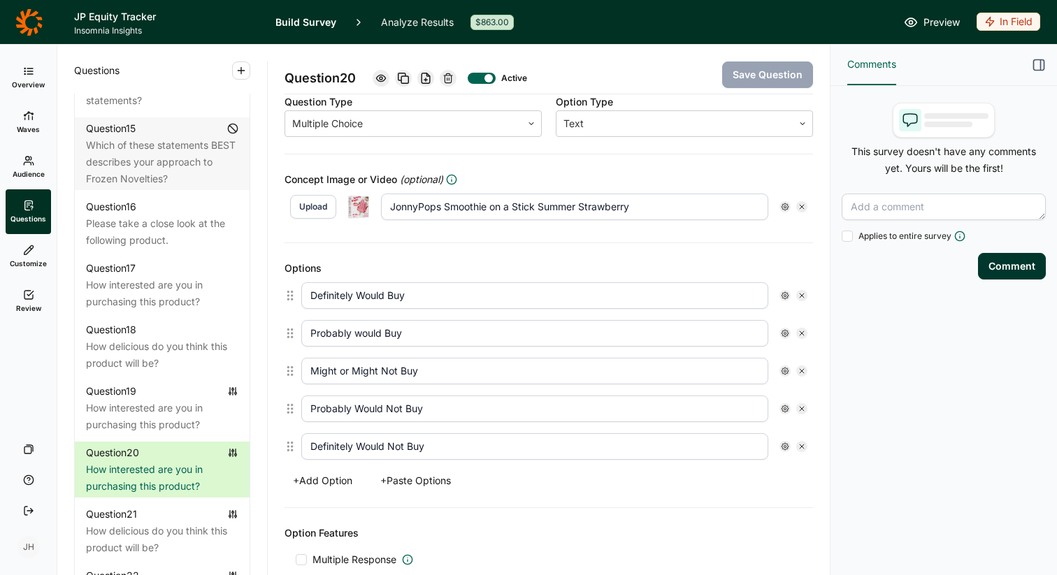
drag, startPoint x: 645, startPoint y: 207, endPoint x: 384, endPoint y: 198, distance: 261.7
click at [384, 198] on input "JonnyPops Smoothie on a Stick Summer Strawberry" at bounding box center [574, 207] width 387 height 27
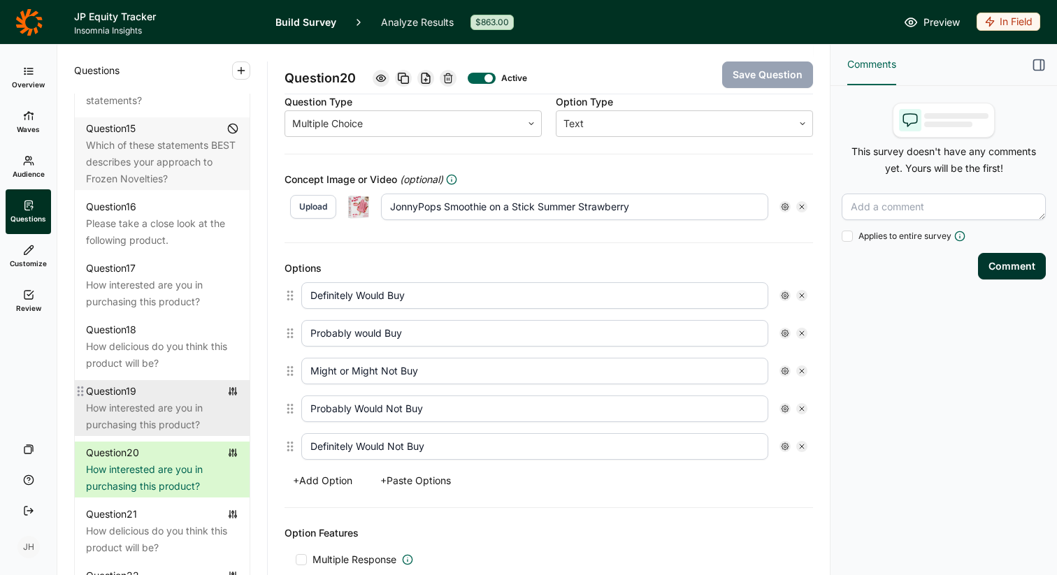
click at [179, 400] on div "How interested are you in purchasing this product?" at bounding box center [162, 417] width 152 height 34
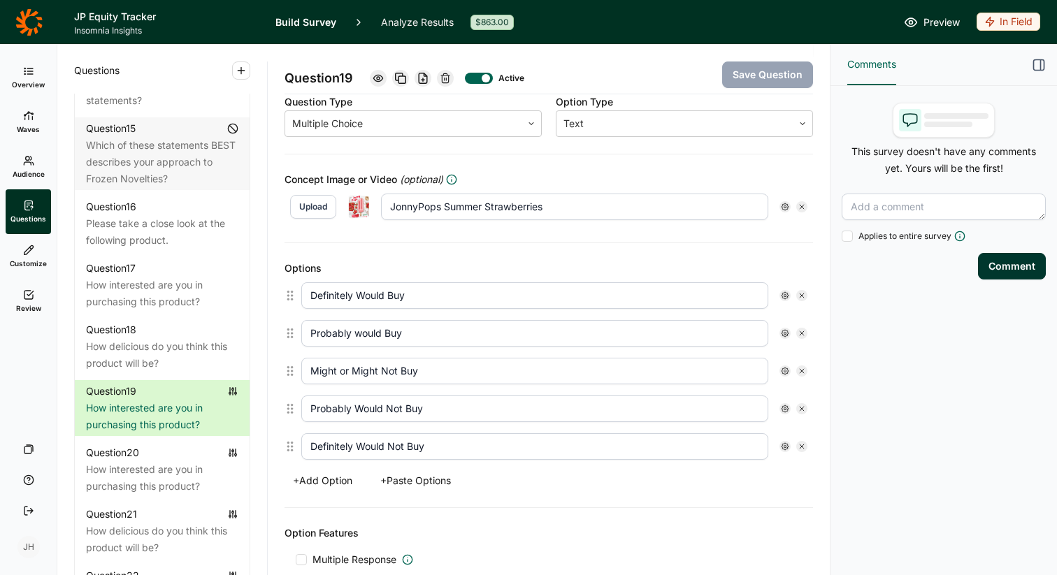
click at [559, 208] on input "JonnyPops Summer Strawberries" at bounding box center [574, 207] width 387 height 27
drag, startPoint x: 559, startPoint y: 208, endPoint x: 399, endPoint y: 204, distance: 159.5
click at [399, 204] on input "JonnyPops Summer Strawberries" at bounding box center [574, 207] width 387 height 27
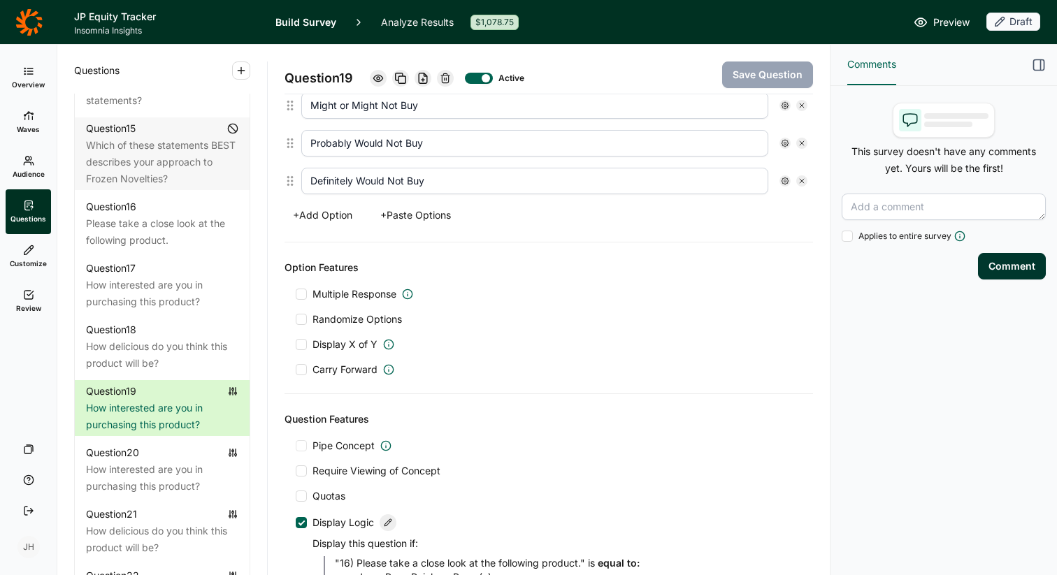
scroll to position [511, 0]
click at [34, 255] on link "Customize" at bounding box center [28, 256] width 45 height 45
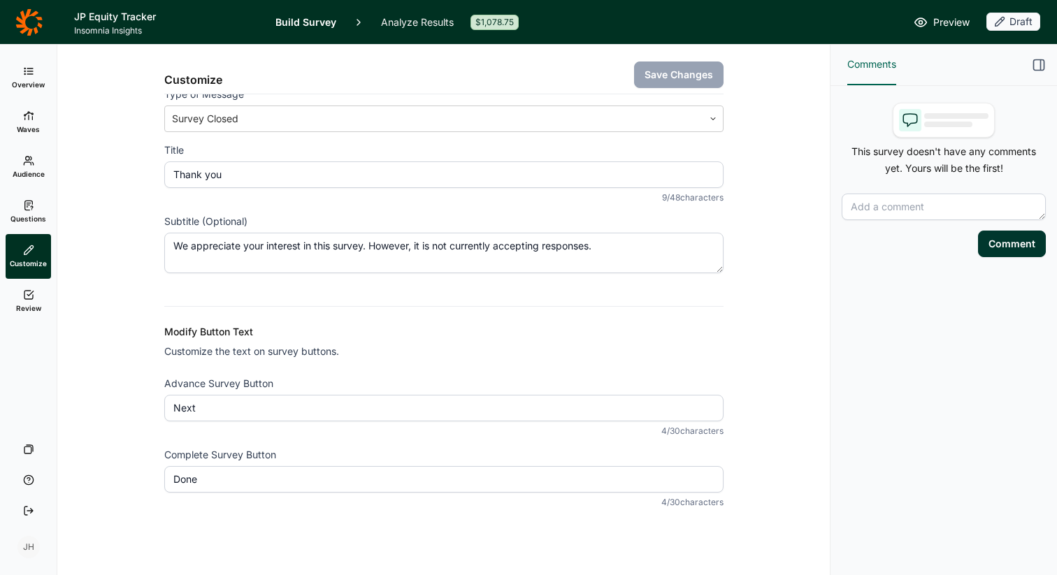
click at [31, 215] on span "Questions" at bounding box center [28, 219] width 36 height 10
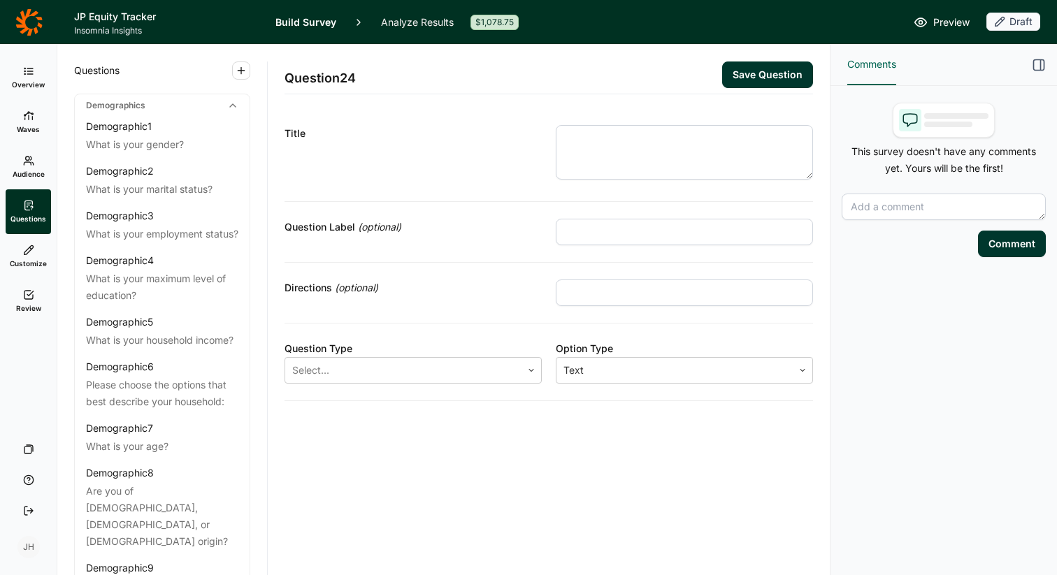
click at [31, 295] on icon at bounding box center [28, 294] width 11 height 11
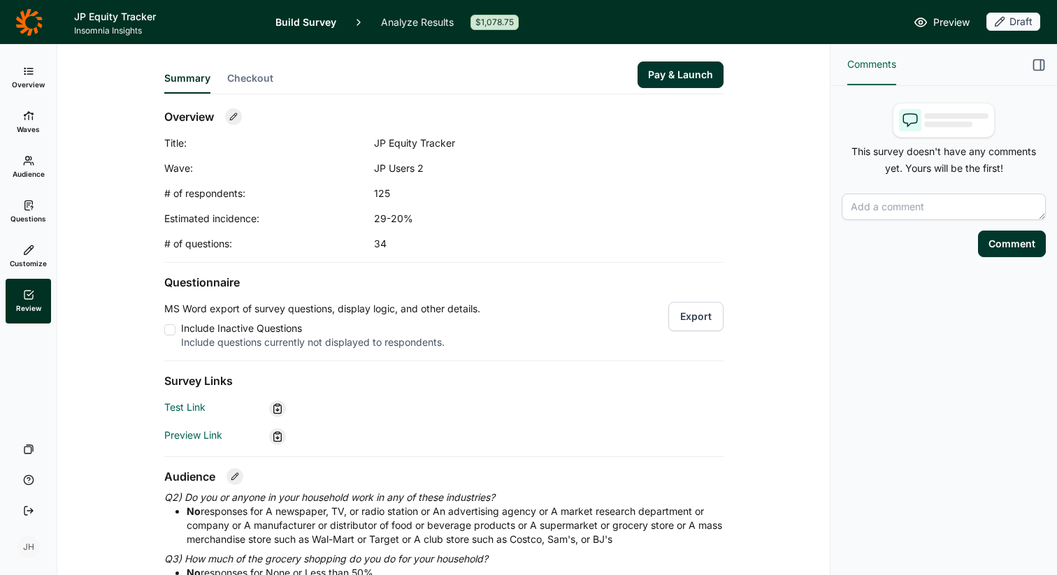
click at [35, 168] on link "Audience" at bounding box center [28, 167] width 45 height 45
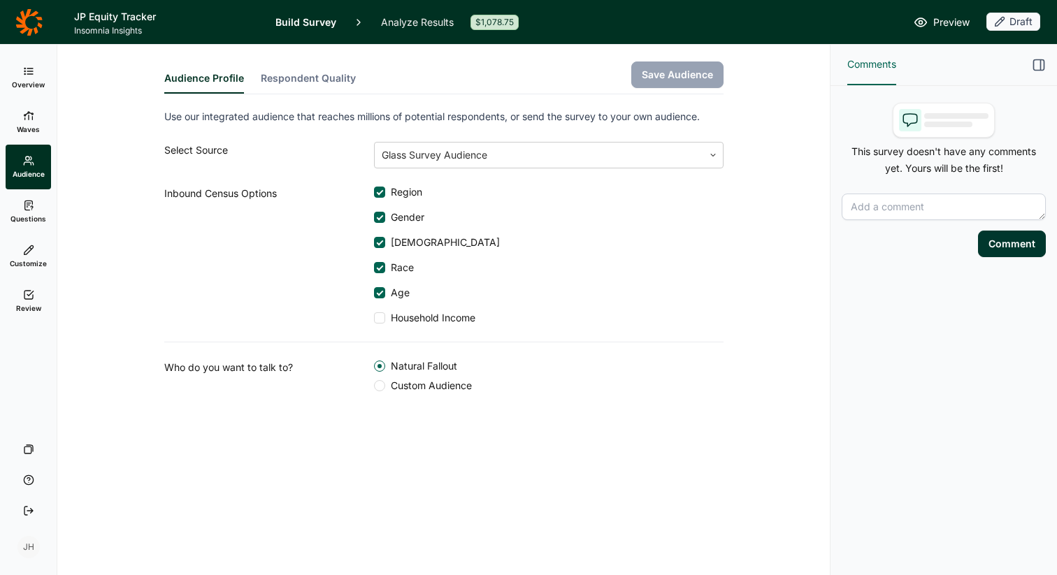
click at [34, 124] on span "Waves" at bounding box center [28, 129] width 23 height 10
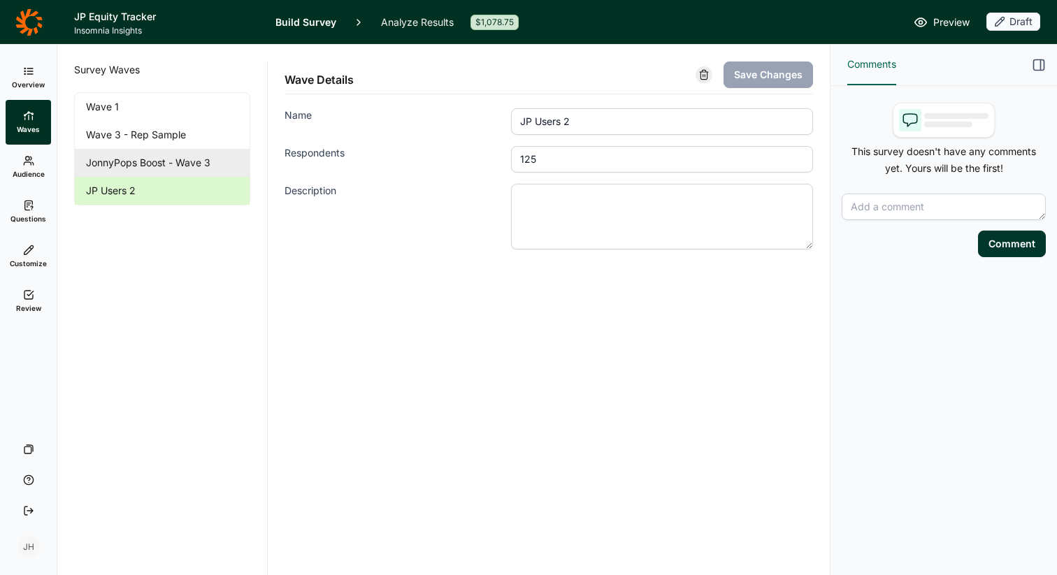
click at [141, 169] on link "JonnyPops Boost - Wave 3" at bounding box center [162, 163] width 175 height 28
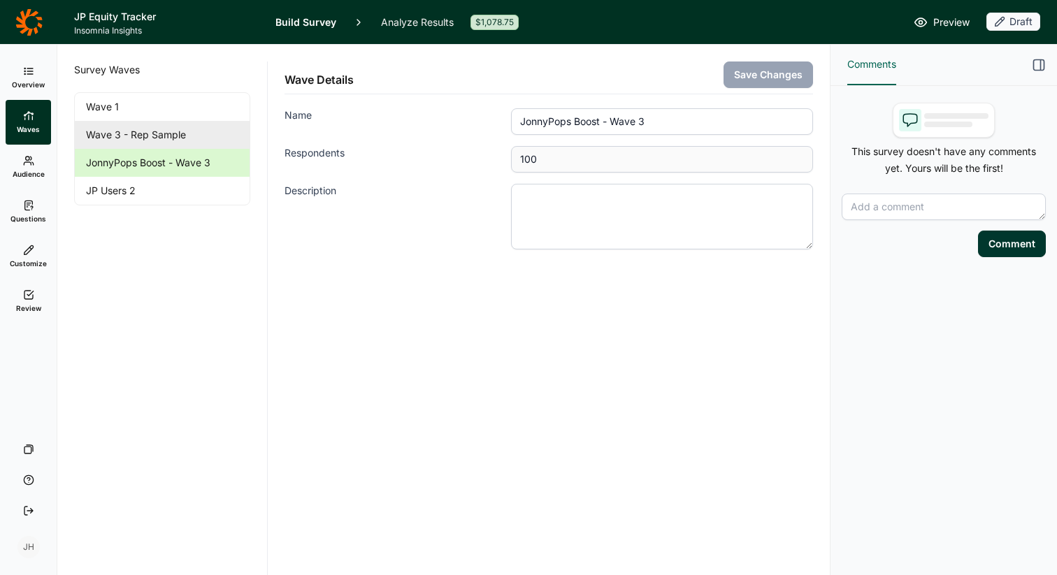
click at [140, 131] on link "Wave 3 - Rep Sample" at bounding box center [162, 135] width 175 height 28
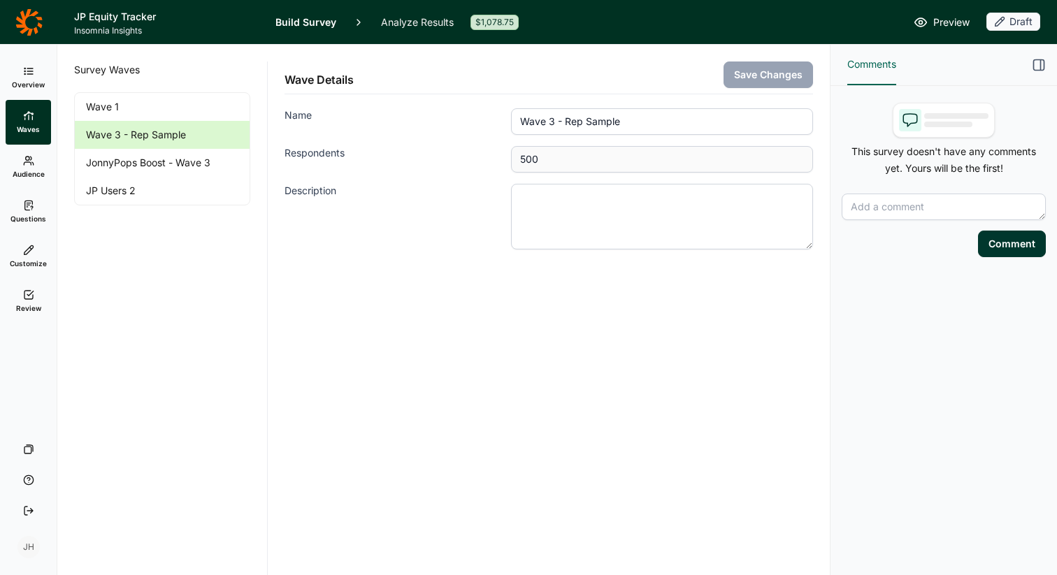
click at [416, 23] on link "Analyze Results" at bounding box center [417, 22] width 73 height 44
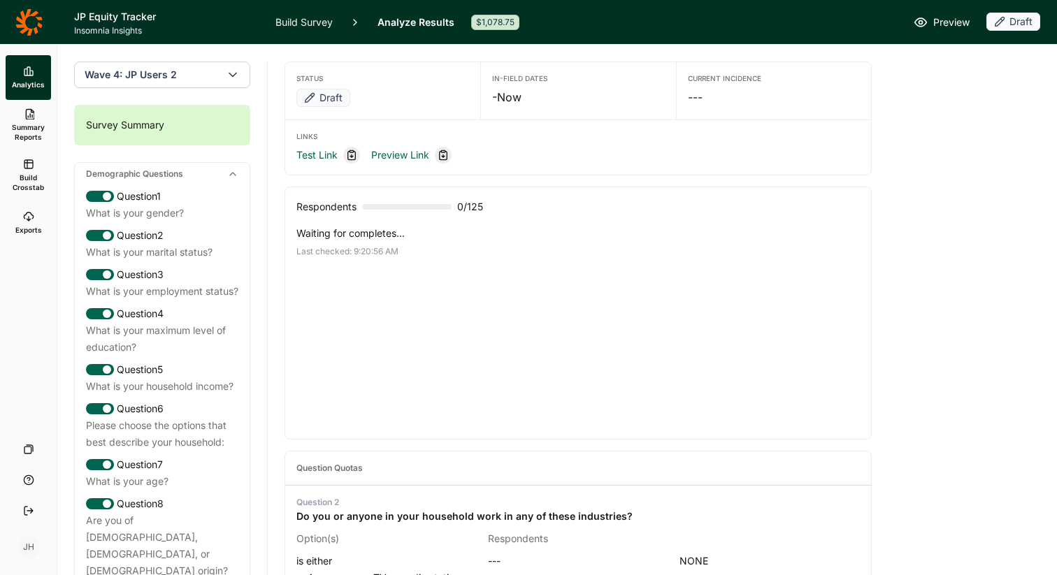
click at [162, 76] on span "Wave 4: JP Users 2" at bounding box center [131, 75] width 92 height 14
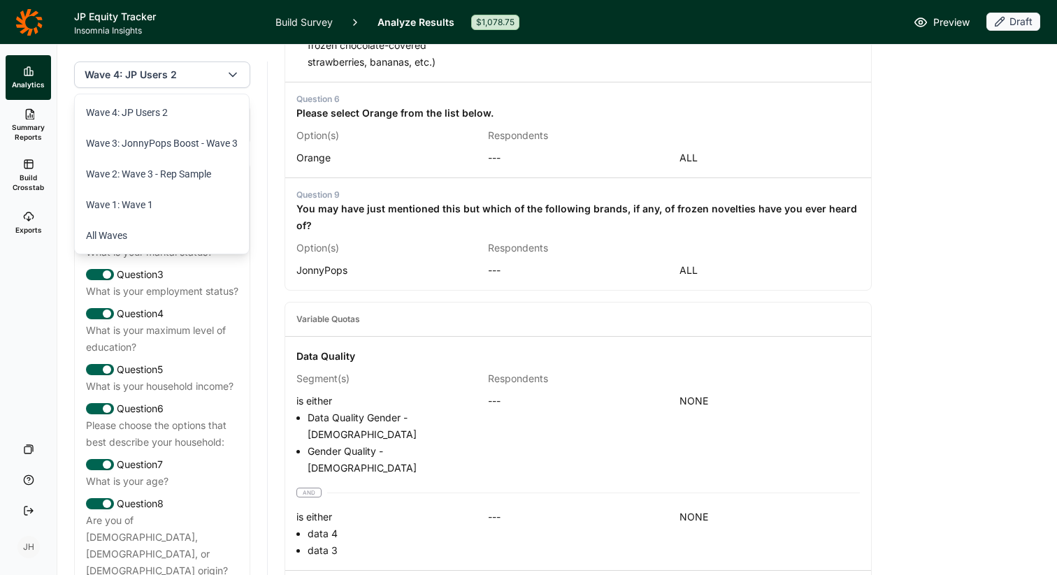
scroll to position [1172, 0]
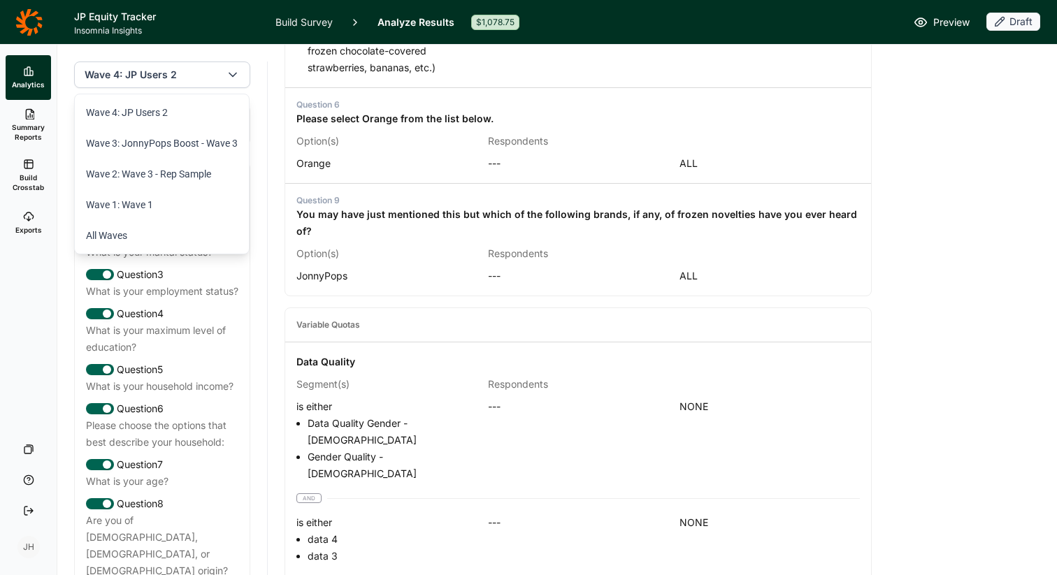
click at [179, 76] on button "Wave 4: JP Users 2" at bounding box center [162, 75] width 176 height 27
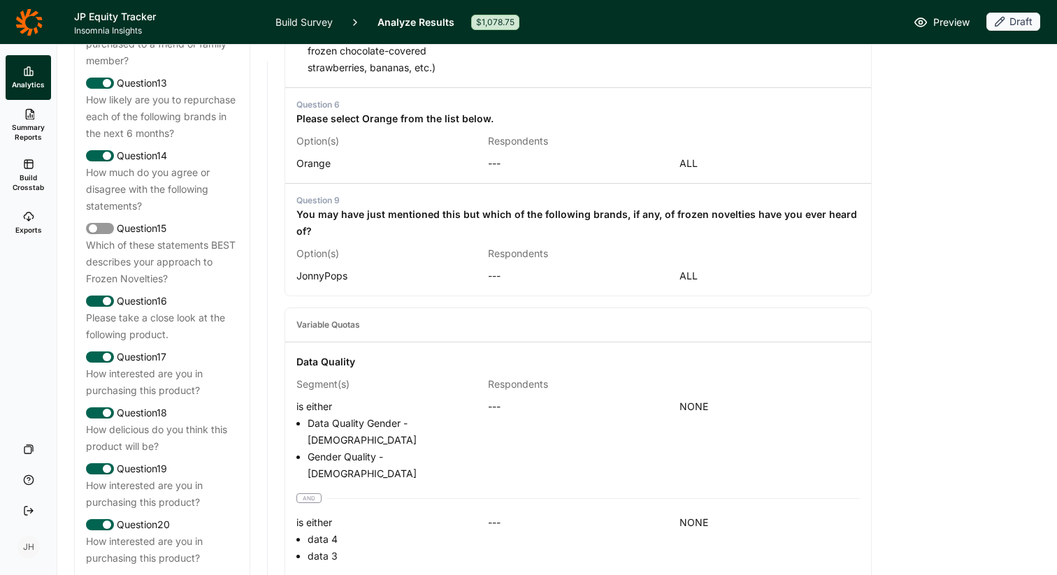
scroll to position [1542, 0]
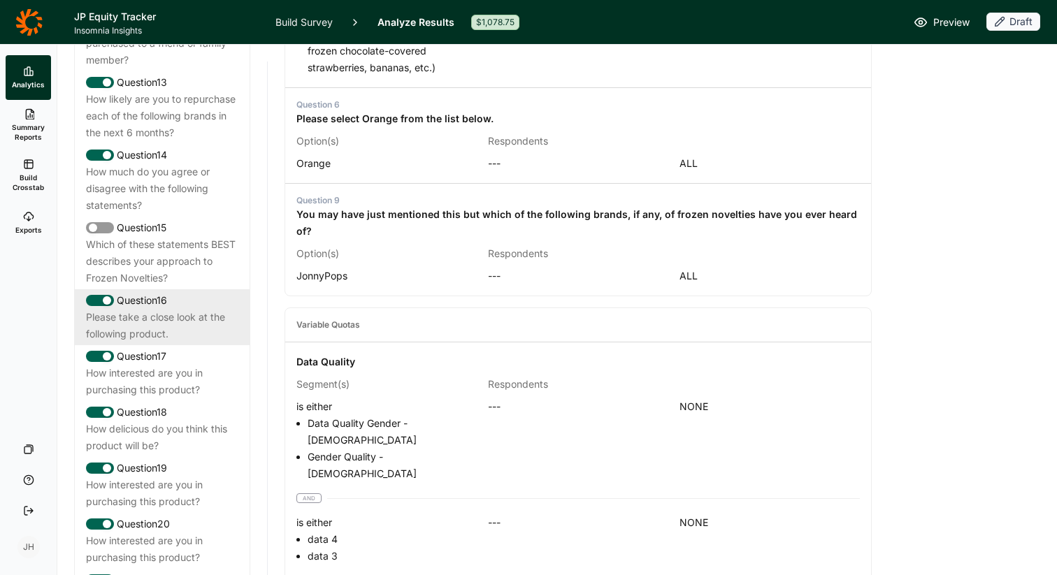
click at [149, 292] on div "Question 16" at bounding box center [162, 300] width 152 height 17
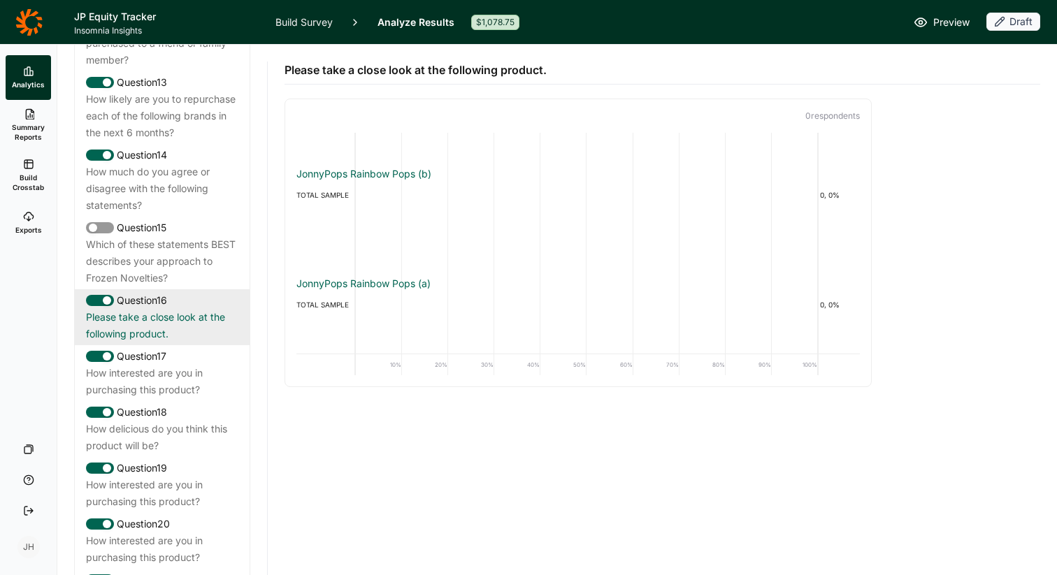
scroll to position [1570, 0]
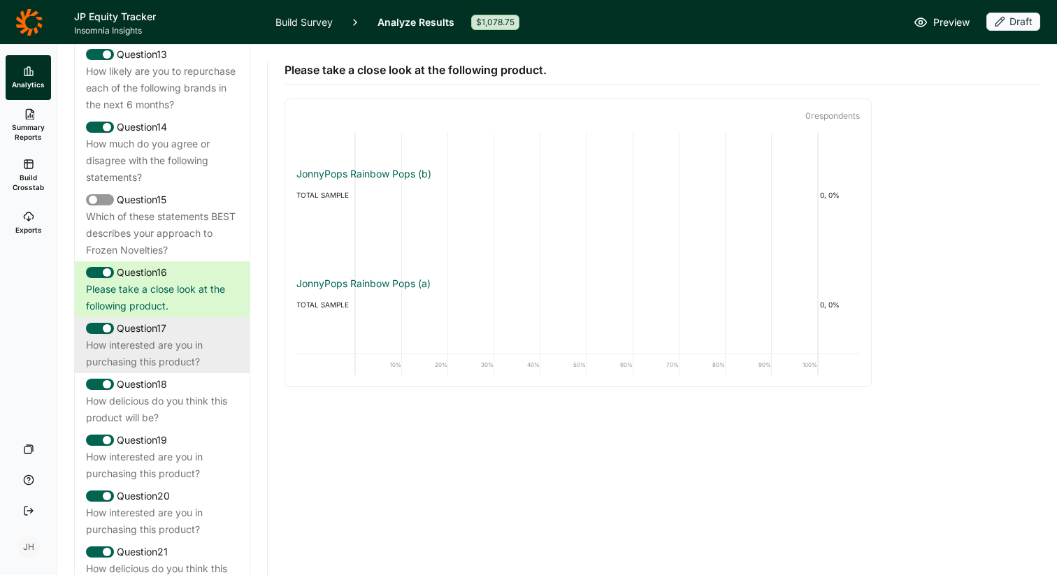
click at [152, 337] on div "How interested are you in purchasing this product?" at bounding box center [162, 354] width 152 height 34
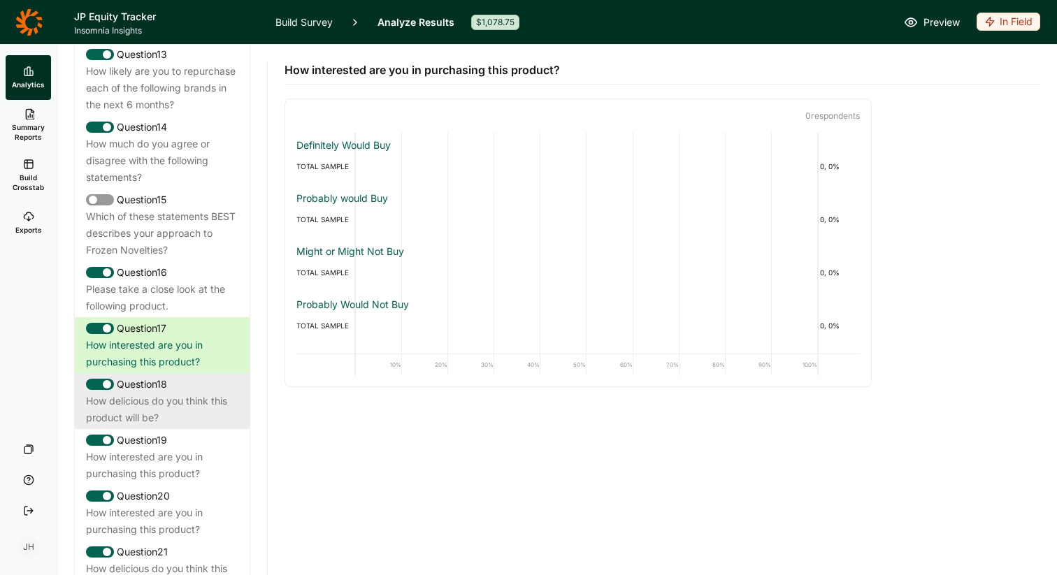
click at [187, 393] on div "How delicious do you think this product will be?" at bounding box center [162, 410] width 152 height 34
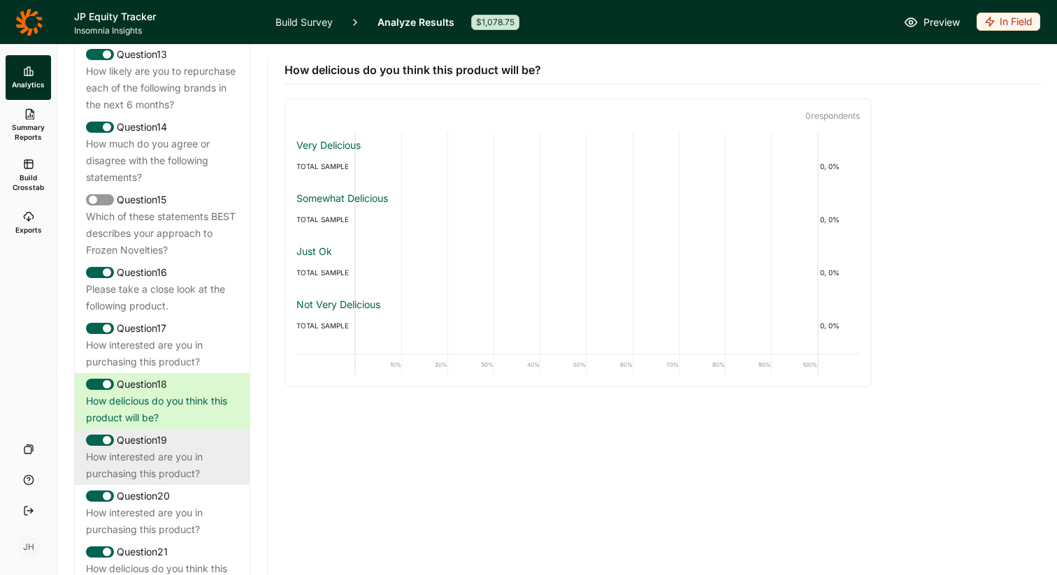
click at [187, 449] on div "How interested are you in purchasing this product?" at bounding box center [162, 466] width 152 height 34
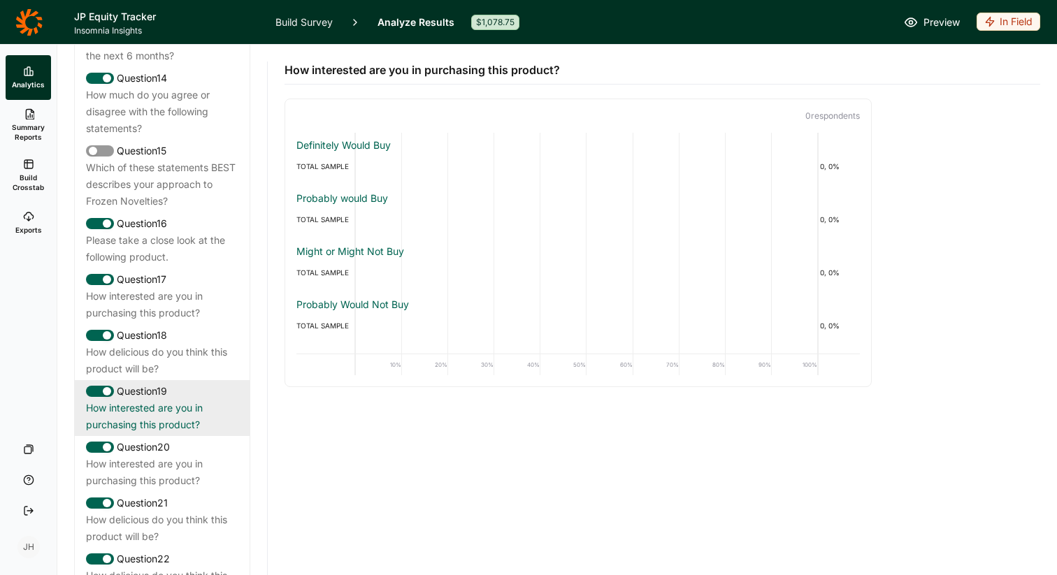
scroll to position [1636, 0]
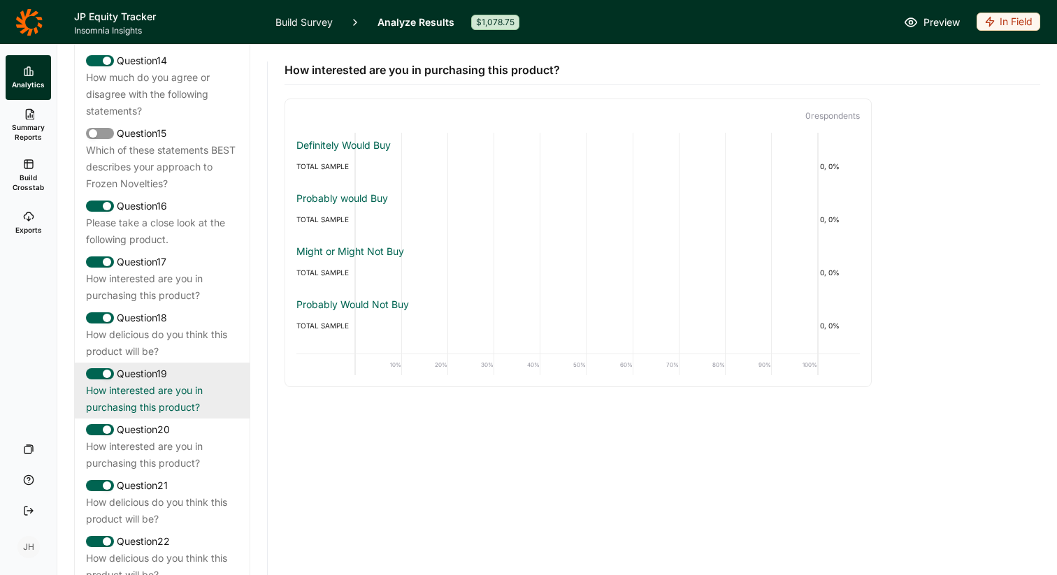
click at [187, 438] on div "How interested are you in purchasing this product?" at bounding box center [162, 455] width 152 height 34
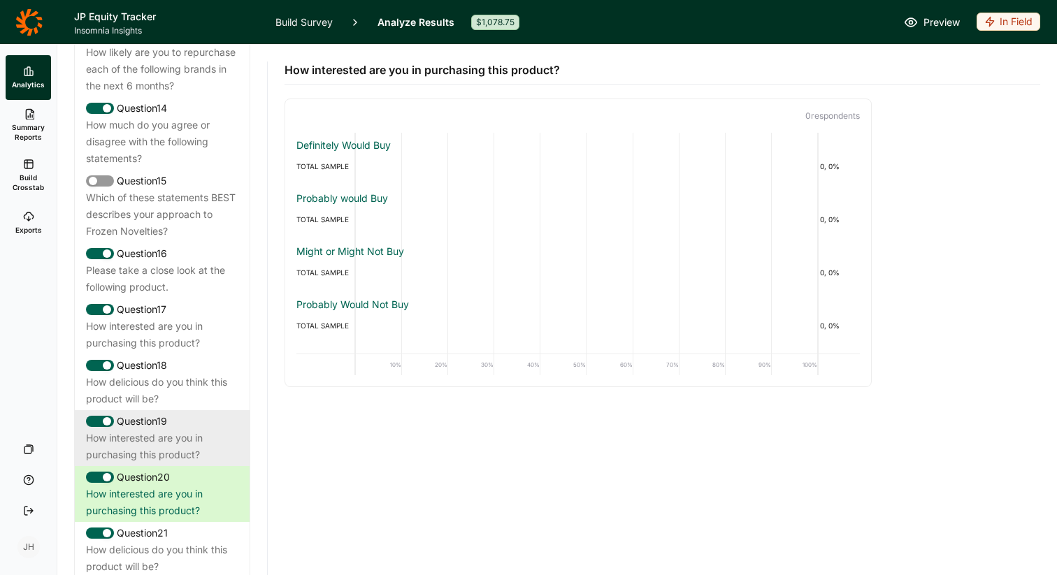
scroll to position [1587, 0]
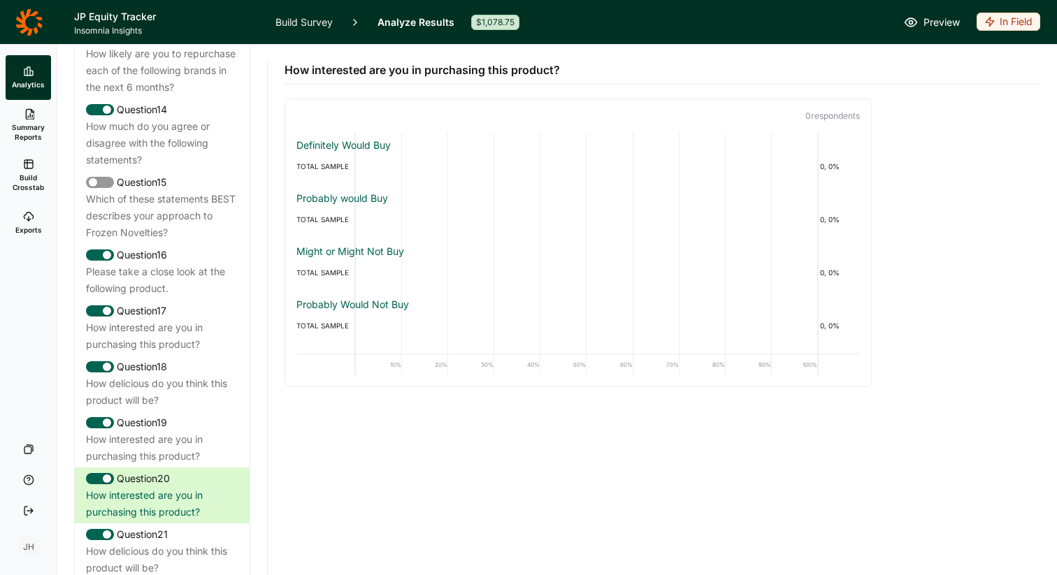
click at [308, 20] on link "Build Survey" at bounding box center [303, 22] width 57 height 44
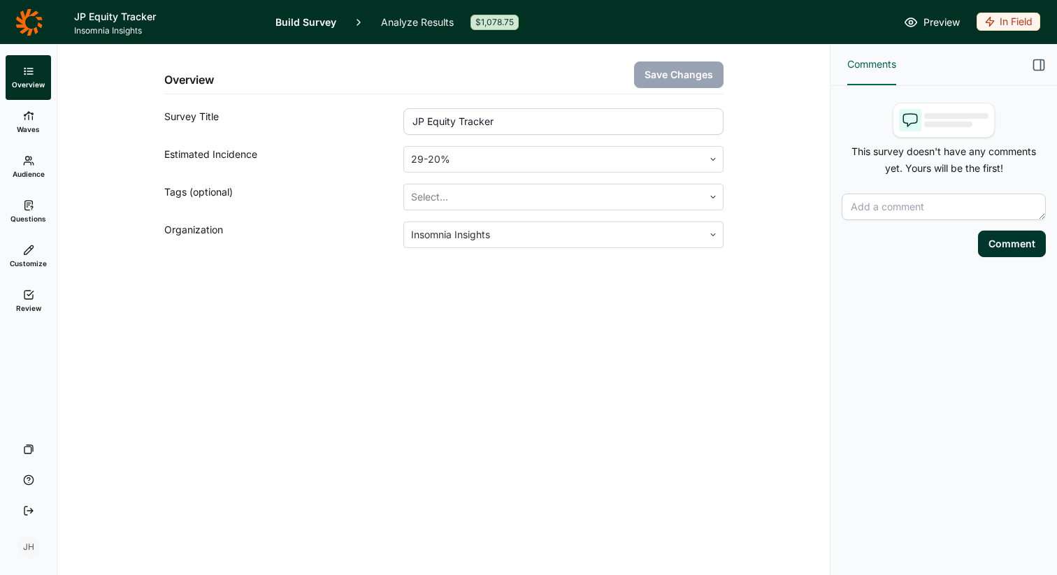
click at [29, 207] on icon at bounding box center [28, 205] width 11 height 11
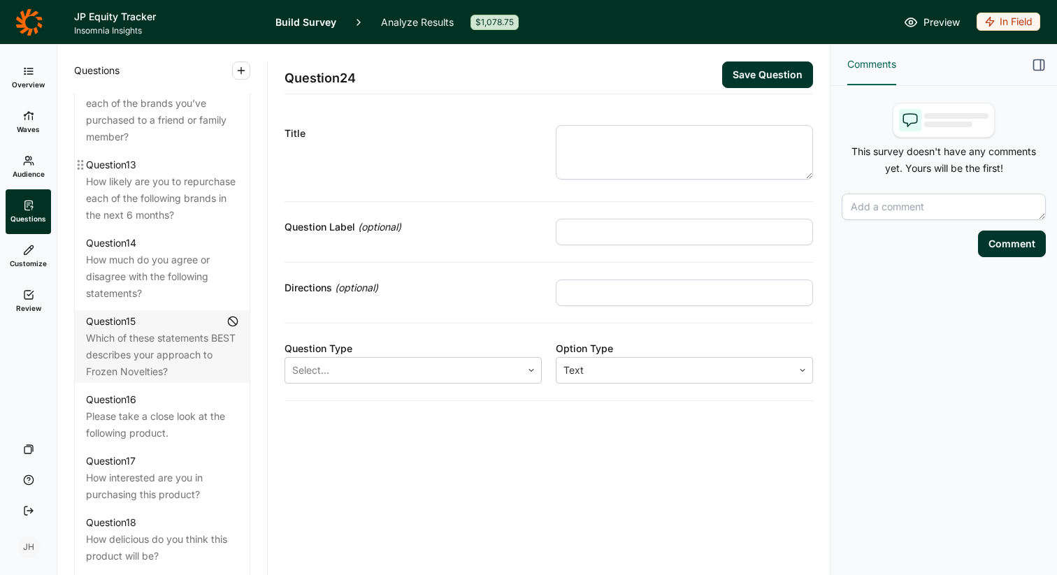
scroll to position [1521, 0]
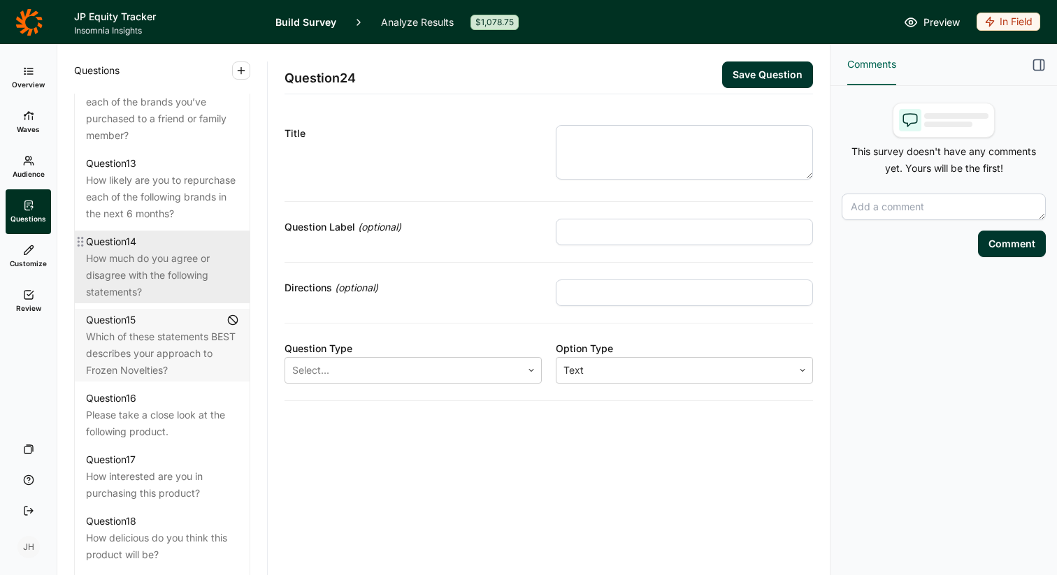
click at [126, 259] on div "How much do you agree or disagree with the following statements?" at bounding box center [162, 275] width 152 height 50
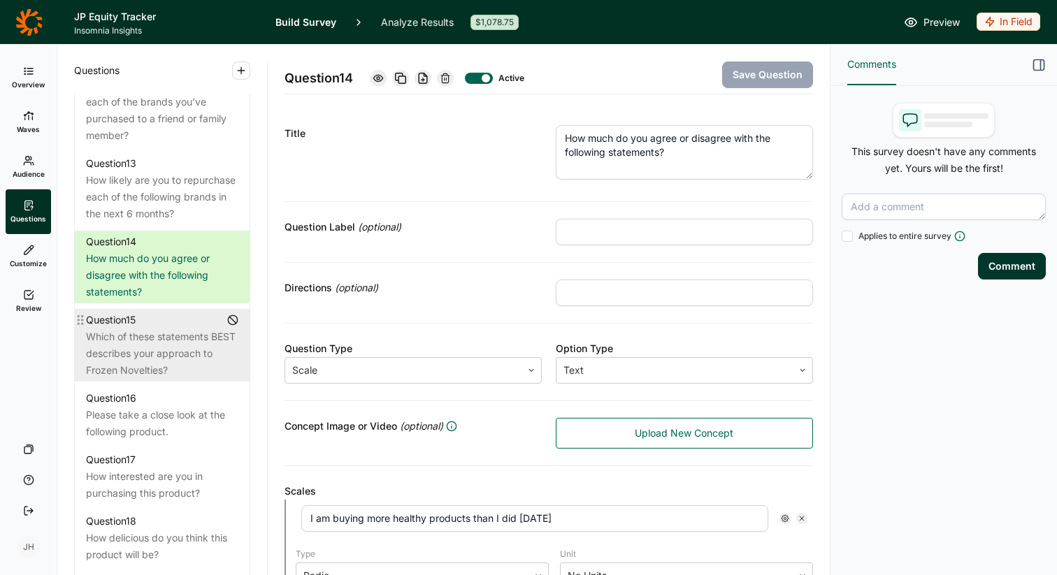
click at [128, 312] on div "Question 15" at bounding box center [111, 320] width 50 height 17
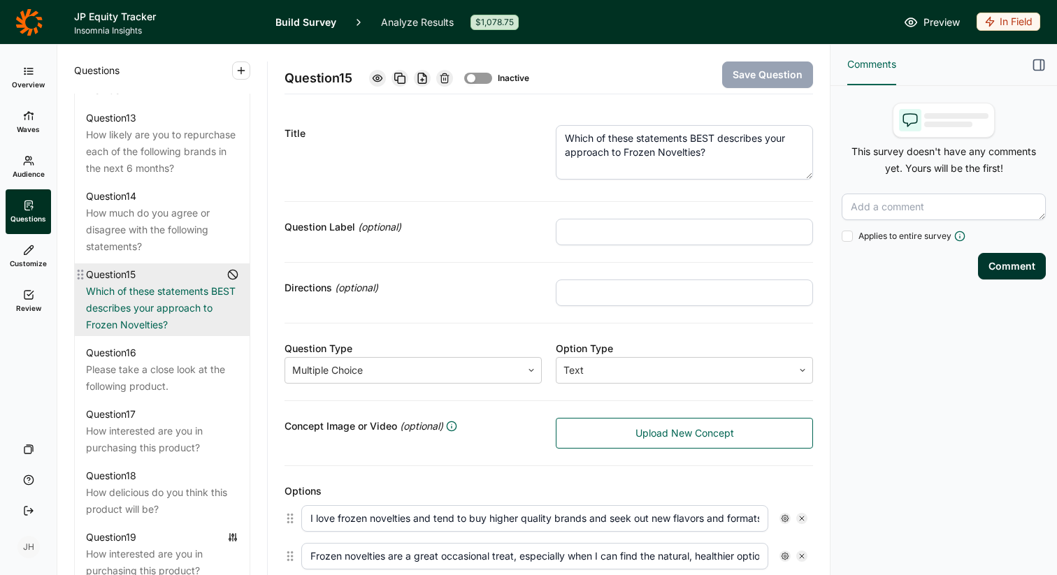
scroll to position [1570, 0]
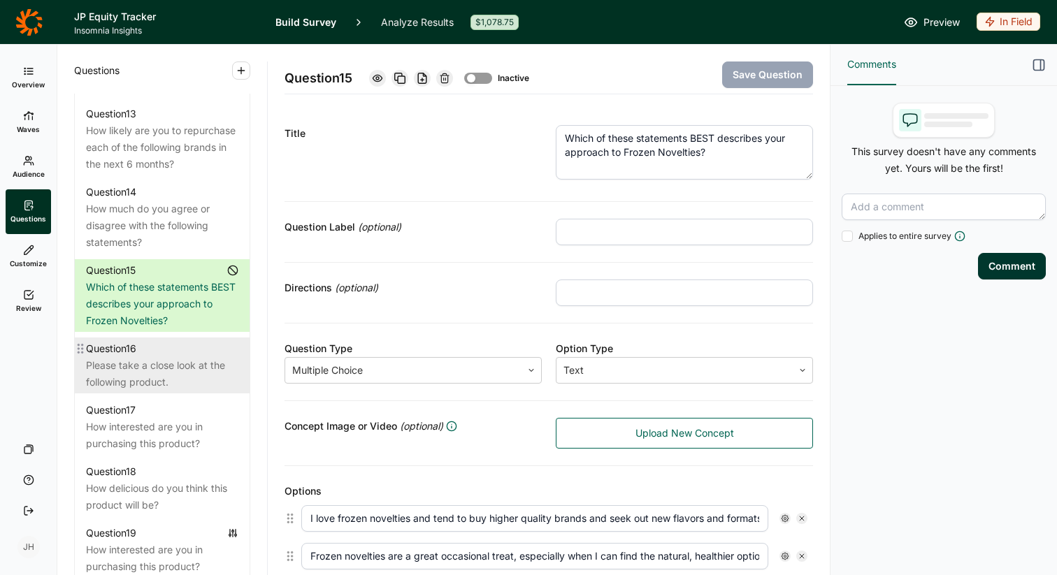
click at [134, 357] on div "Please take a close look at the following product." at bounding box center [162, 374] width 152 height 34
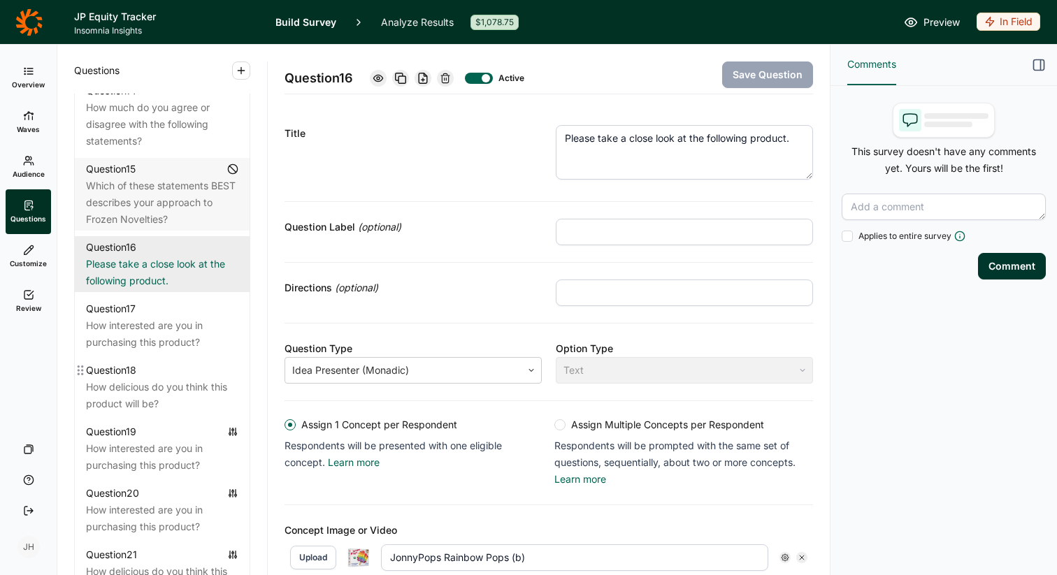
scroll to position [1679, 0]
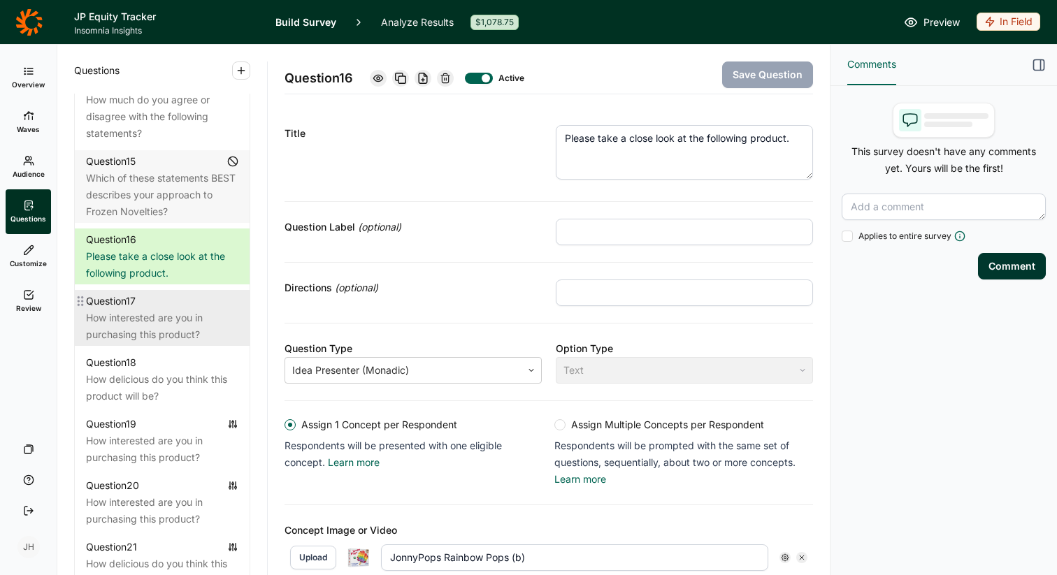
click at [141, 310] on div "How interested are you in purchasing this product?" at bounding box center [162, 327] width 152 height 34
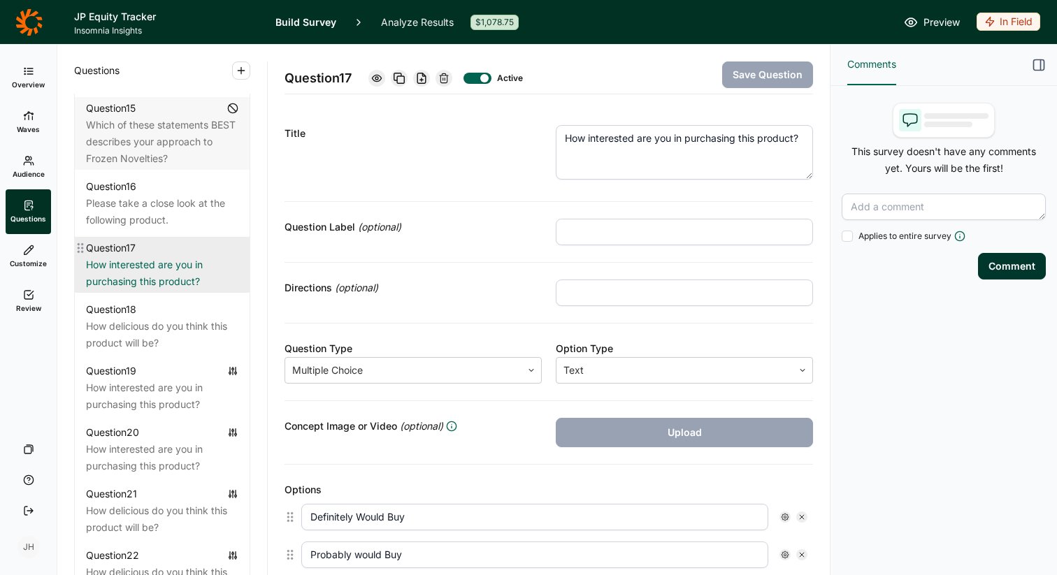
scroll to position [1740, 0]
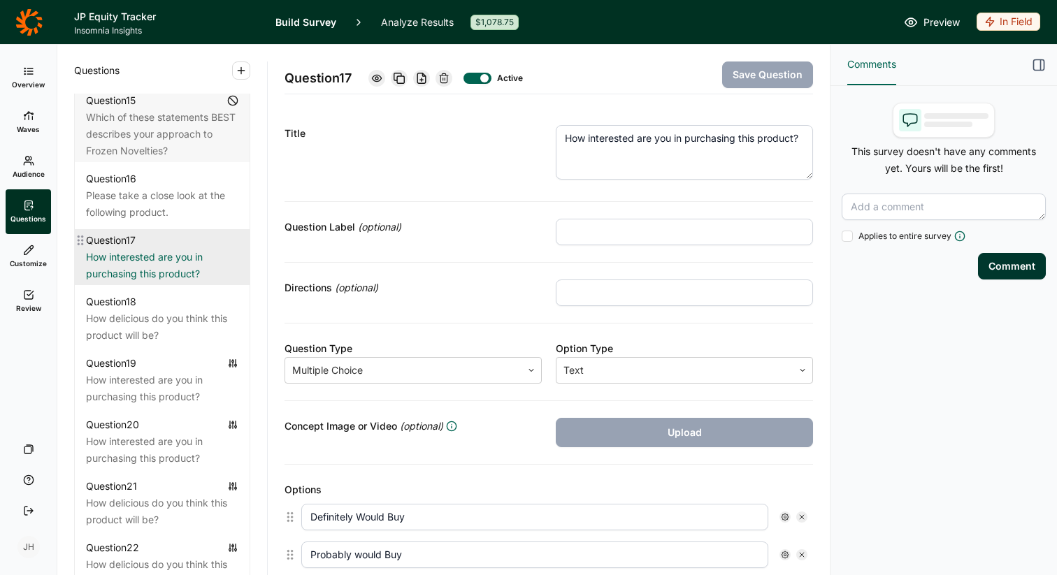
click at [141, 310] on div "How delicious do you think this product will be?" at bounding box center [162, 327] width 152 height 34
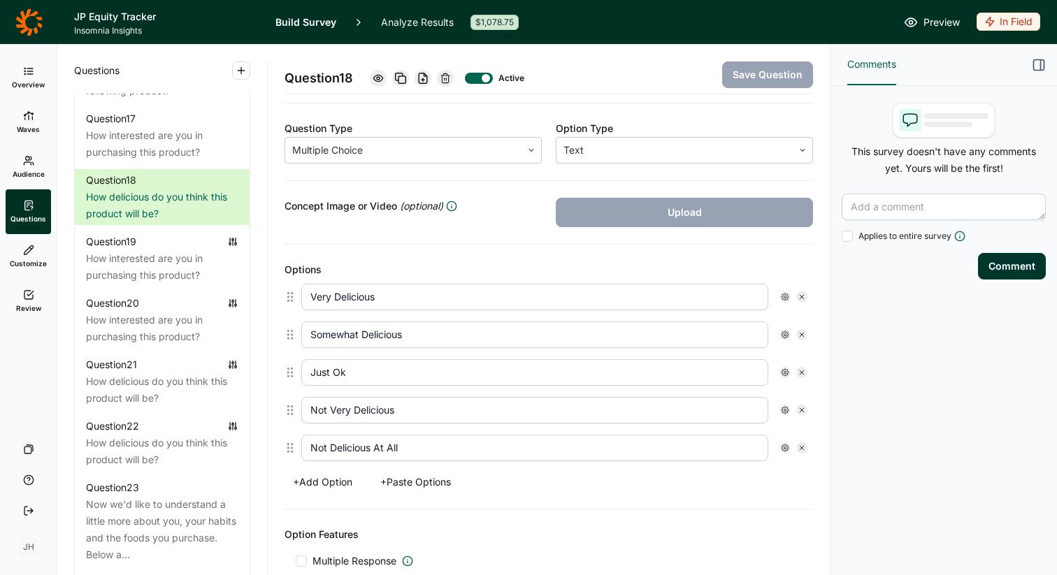
scroll to position [225, 0]
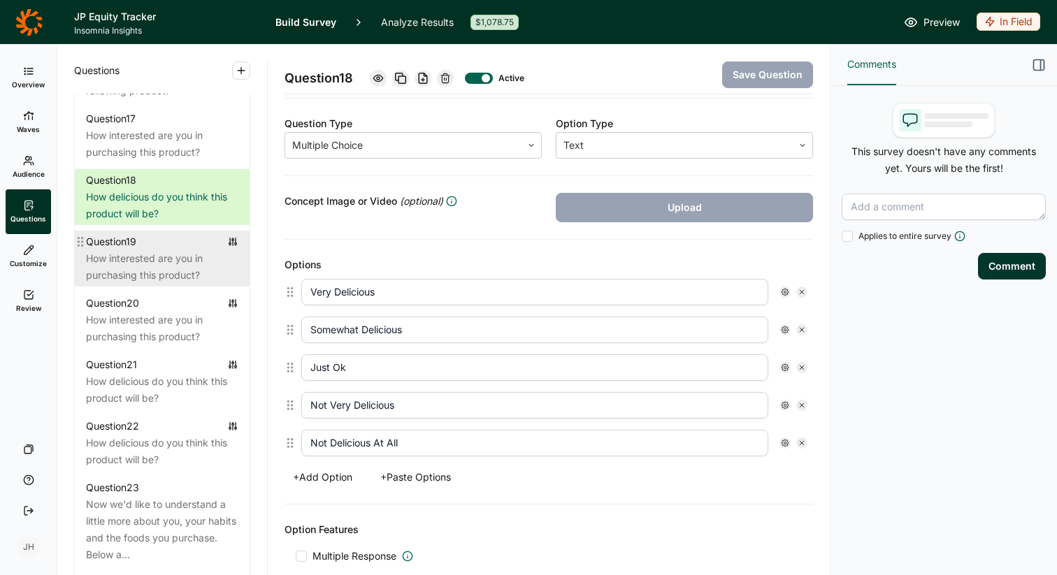
click at [152, 250] on div "How interested are you in purchasing this product?" at bounding box center [162, 267] width 152 height 34
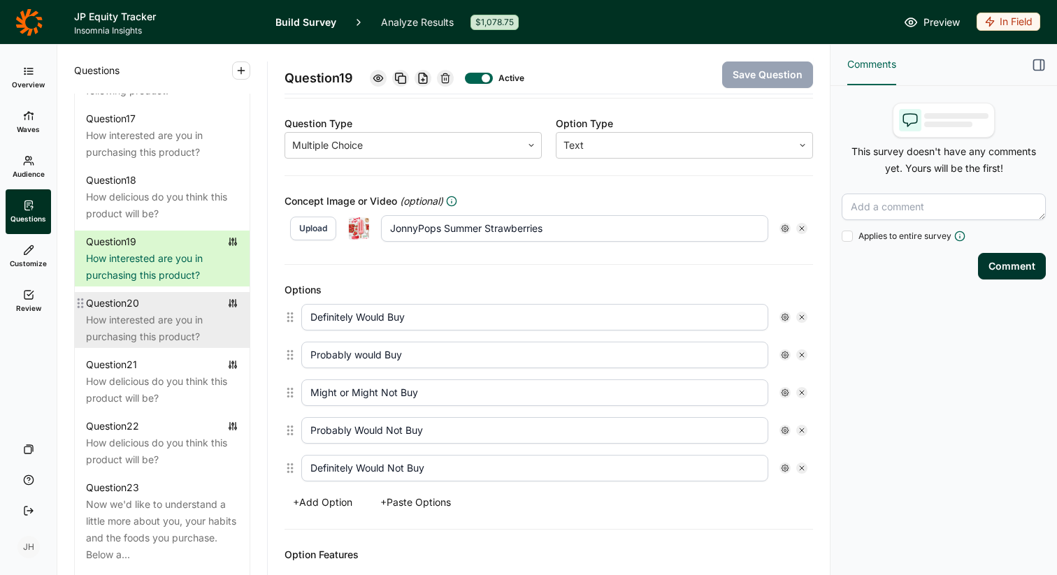
click at [151, 295] on div "Question 20" at bounding box center [162, 303] width 152 height 17
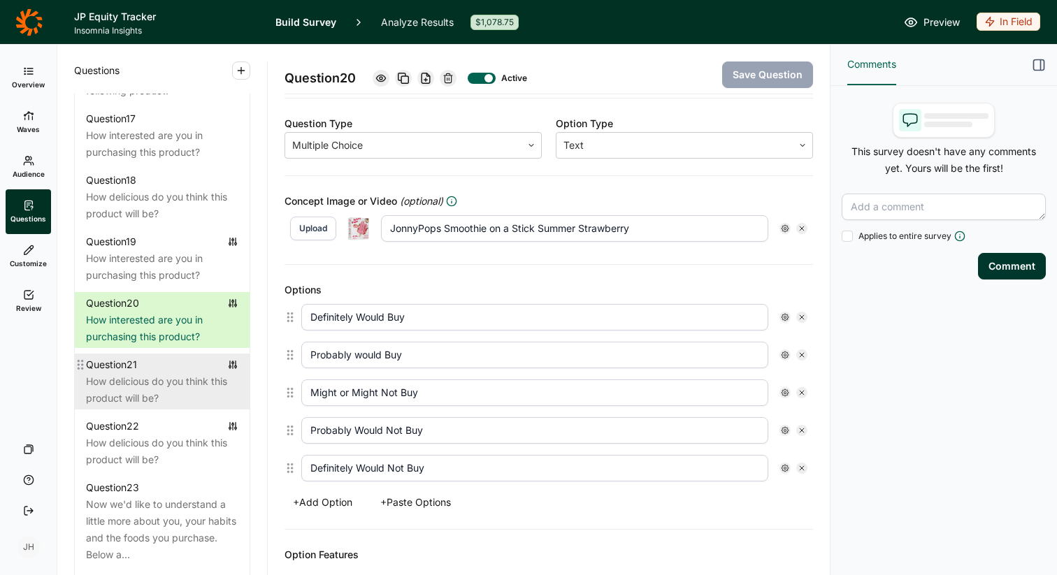
click at [146, 356] on div "Question 21 How delicious do you think this product will be?" at bounding box center [162, 382] width 175 height 56
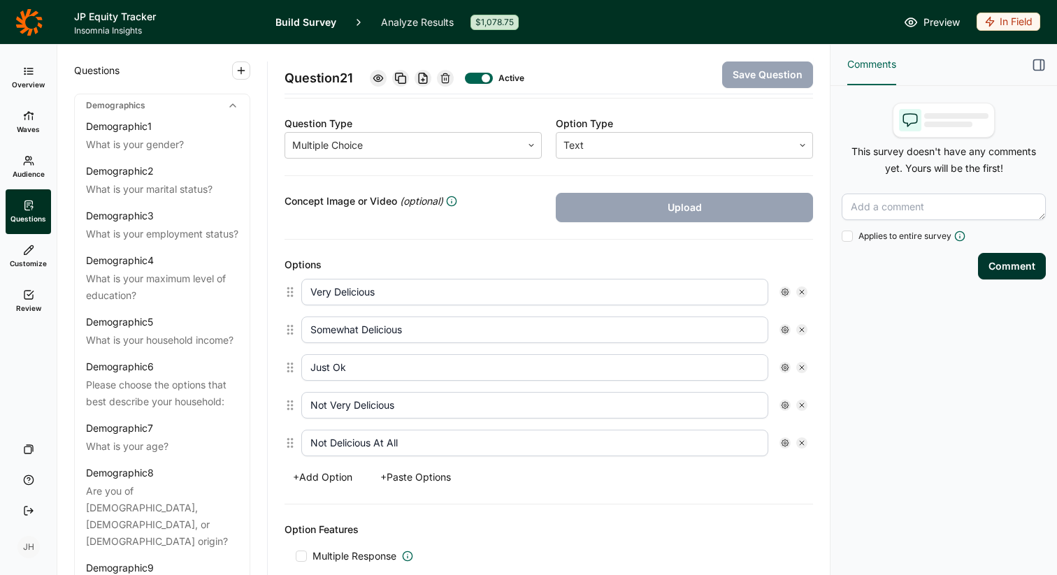
click at [26, 122] on link "Waves" at bounding box center [28, 122] width 45 height 45
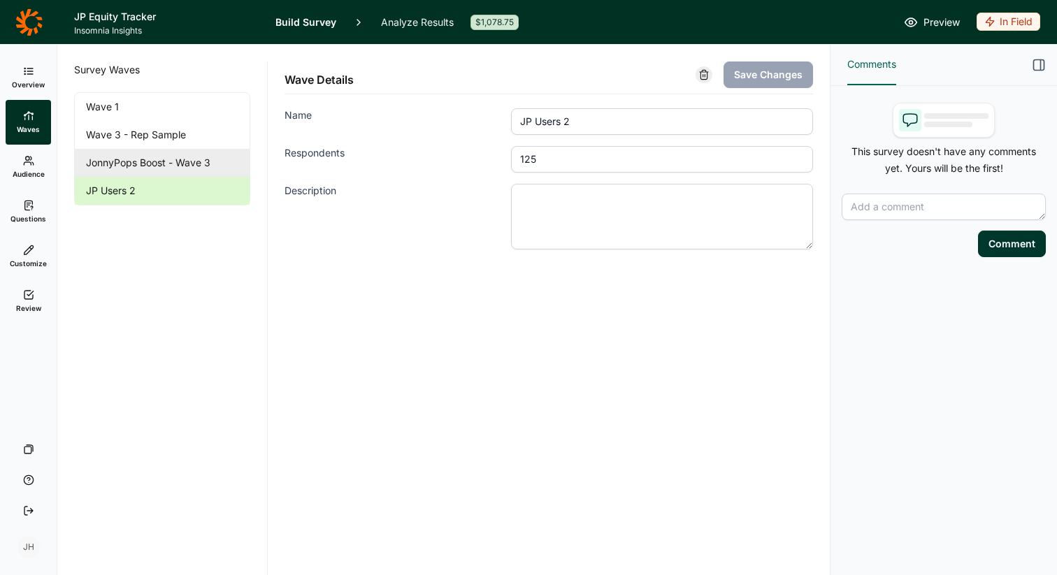
click at [150, 164] on link "JonnyPops Boost - Wave 3" at bounding box center [162, 163] width 175 height 28
